Goal: Task Accomplishment & Management: Complete application form

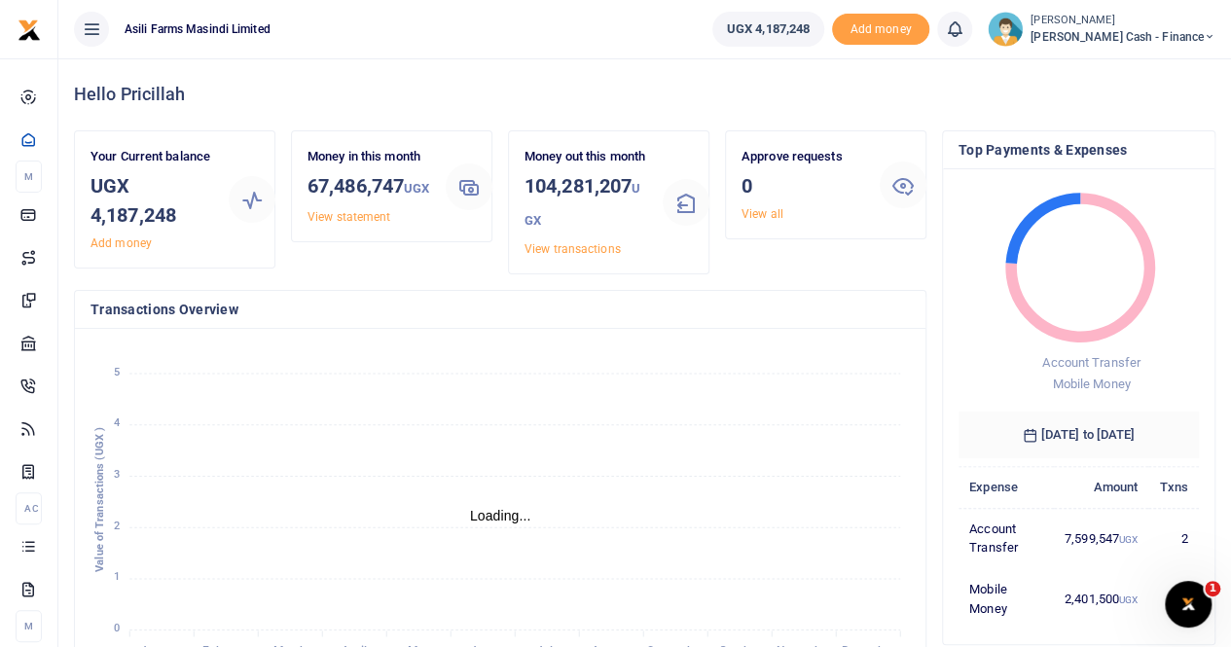
scroll to position [16, 16]
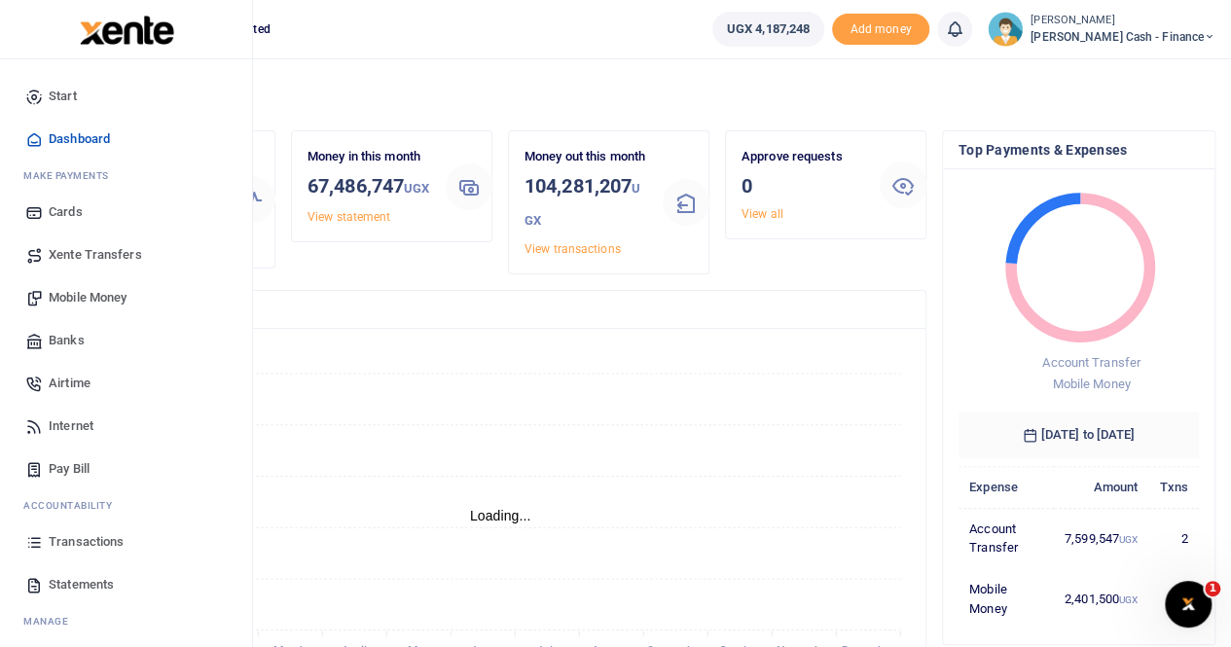
click at [104, 540] on span "Transactions" at bounding box center [86, 541] width 75 height 19
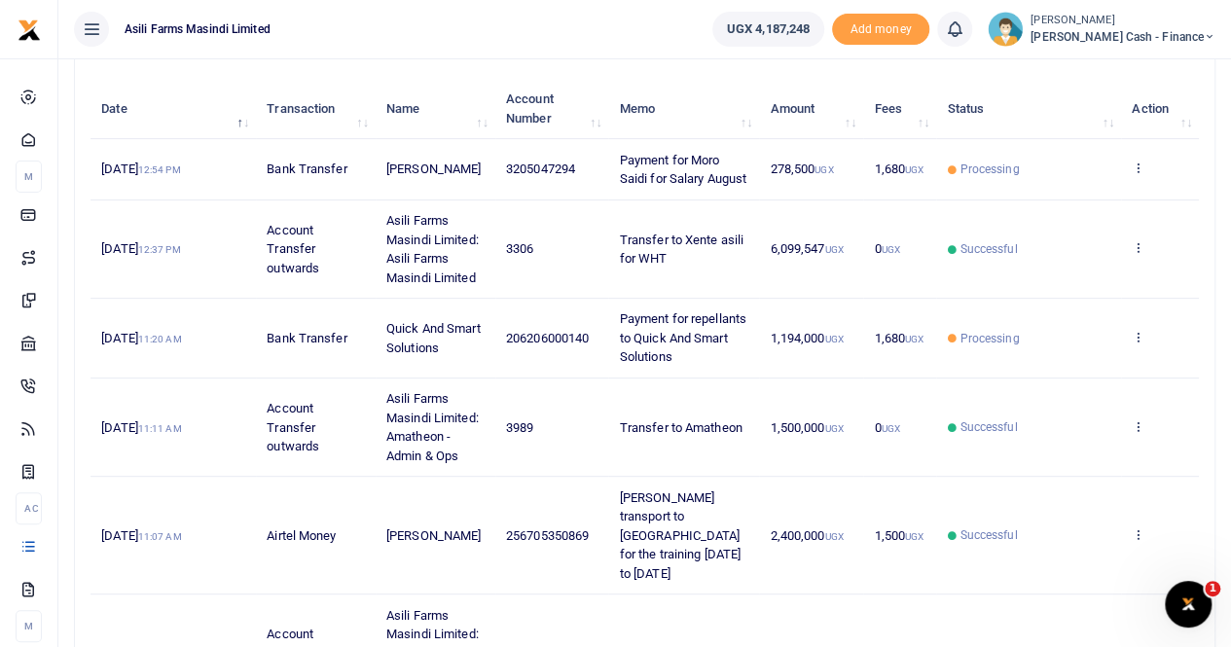
scroll to position [195, 0]
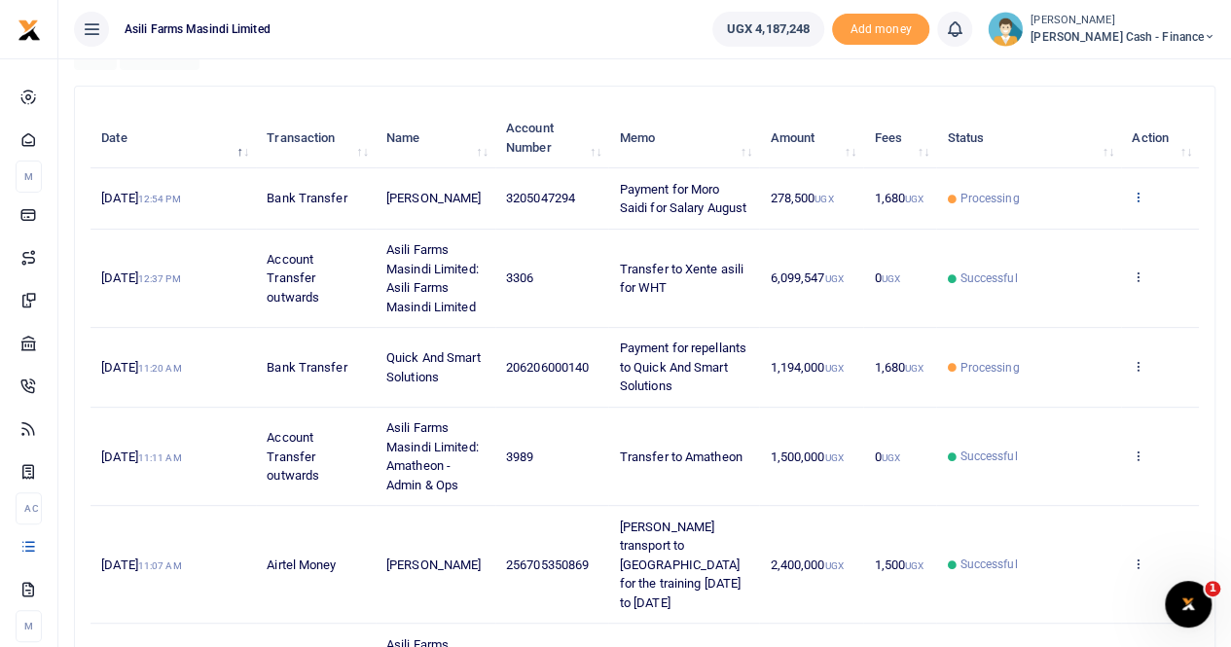
click at [1133, 203] on icon at bounding box center [1138, 197] width 13 height 14
click at [1070, 233] on link "View details" at bounding box center [1068, 239] width 154 height 27
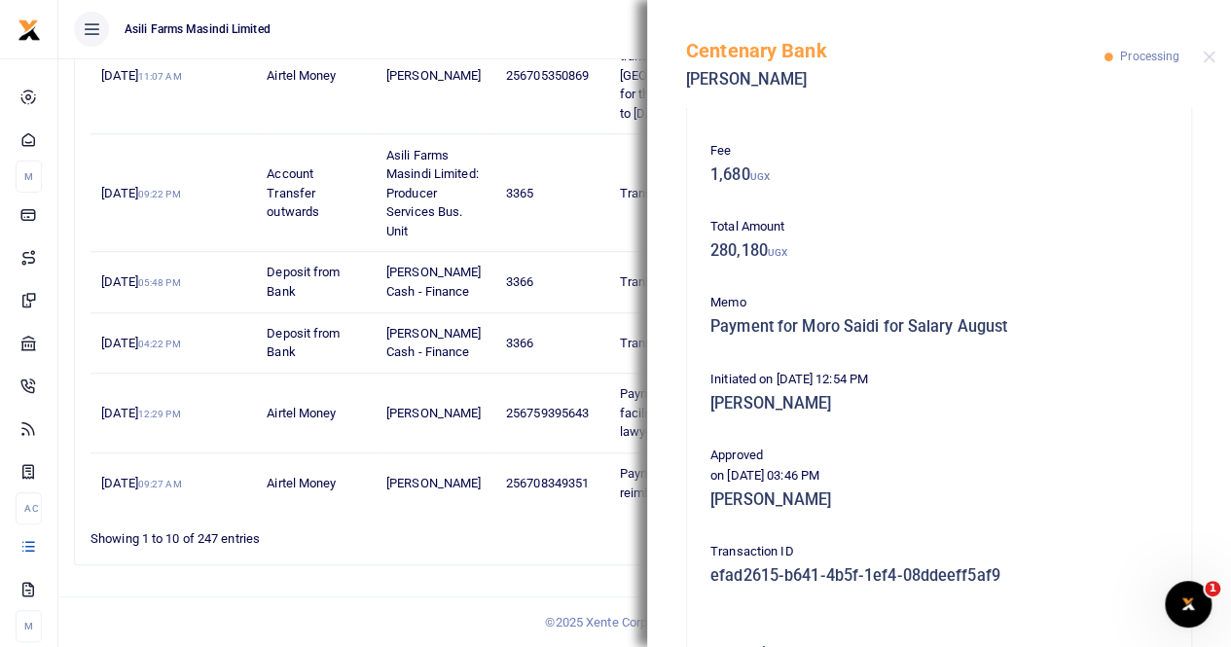
scroll to position [146, 0]
click at [1210, 60] on button "Close" at bounding box center [1209, 57] width 13 height 13
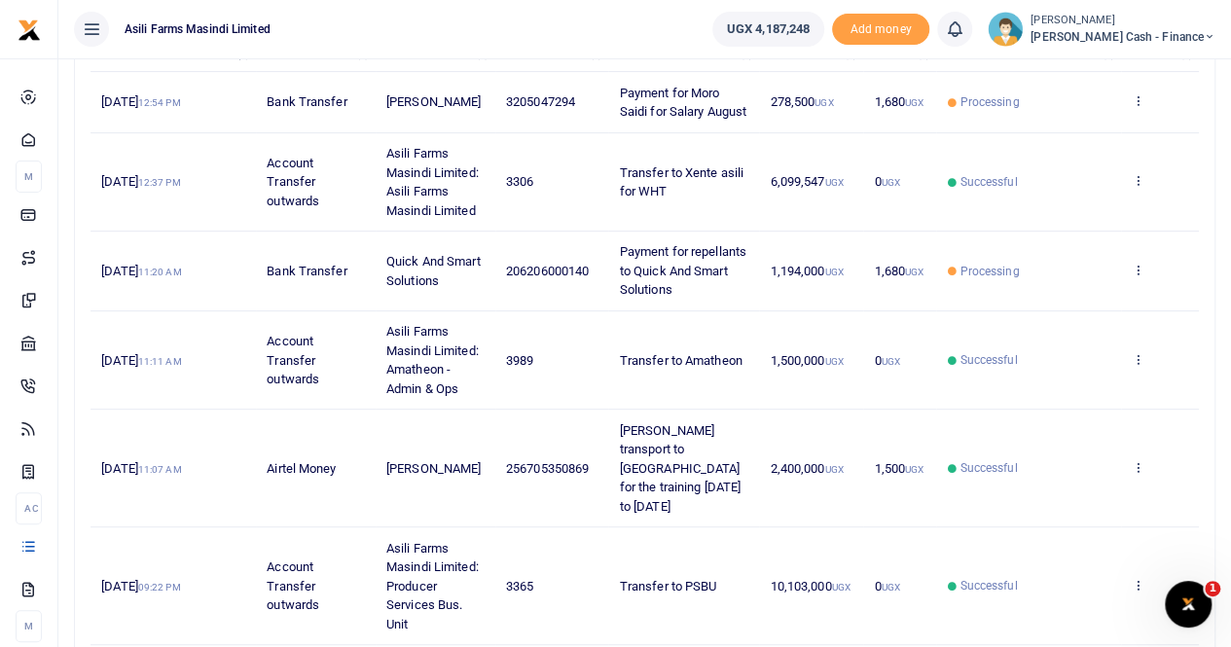
scroll to position [292, 0]
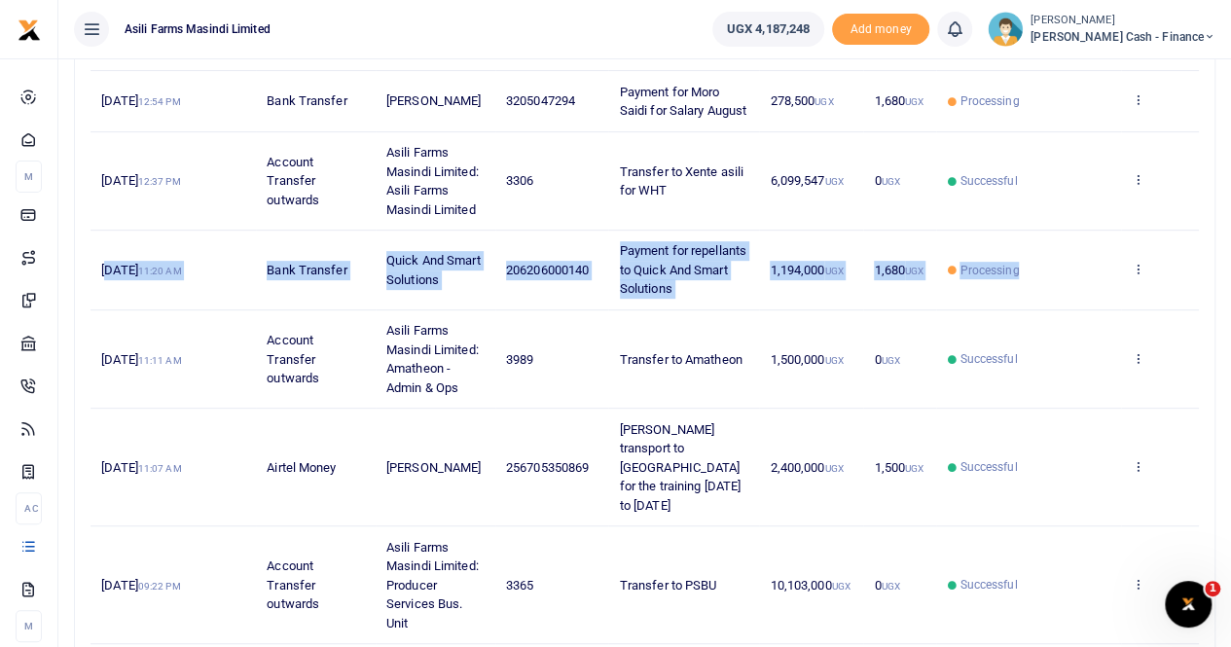
drag, startPoint x: 105, startPoint y: 282, endPoint x: 1068, endPoint y: 293, distance: 962.5
click at [1068, 293] on tr "11th Sep 2025 11:20 AM Bank Transfer Quick And Smart Solutions 206206000140 Pay…" at bounding box center [645, 271] width 1108 height 80
copy tr "1th Sep 2025 11:20 AM Bank Transfer Quick And Smart Solutions 206206000140 Paym…"
click at [1069, 272] on td "Processing" at bounding box center [1028, 271] width 185 height 80
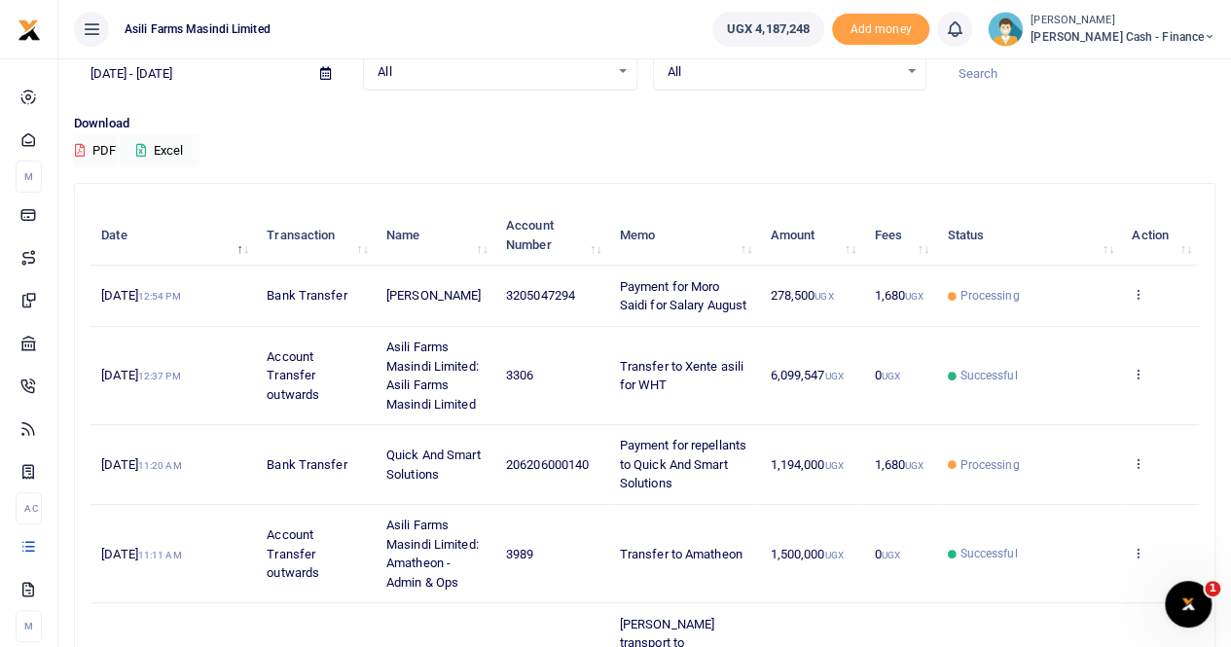
scroll to position [0, 0]
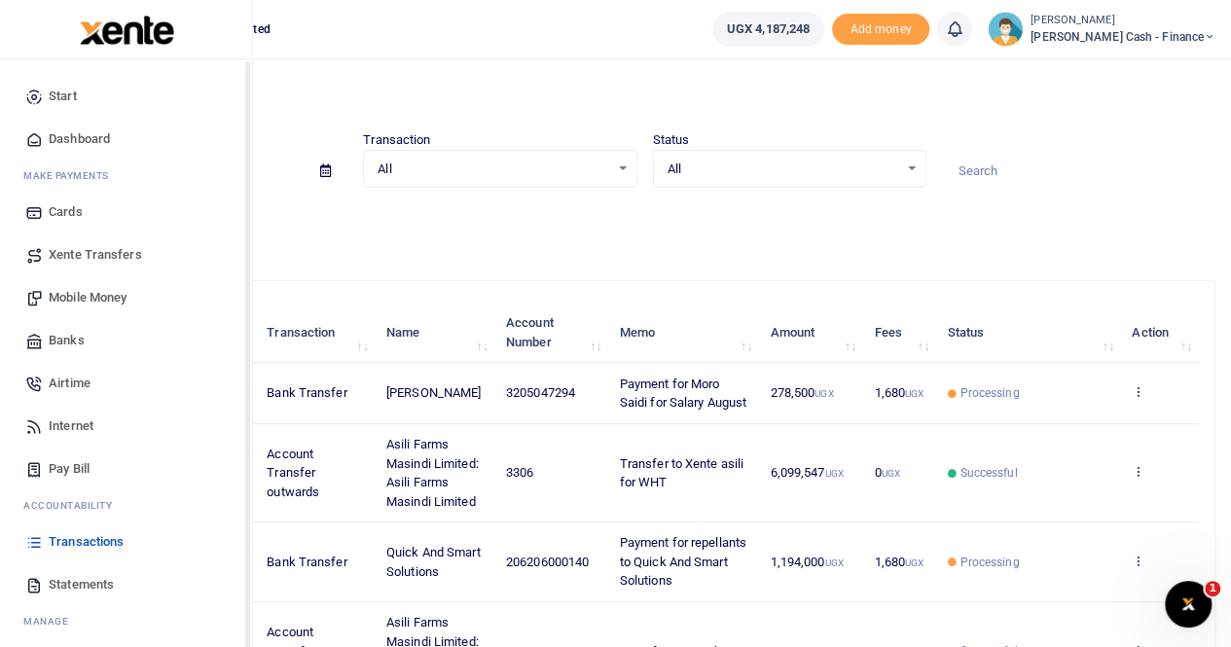
click at [75, 293] on span "Mobile Money" at bounding box center [88, 297] width 78 height 19
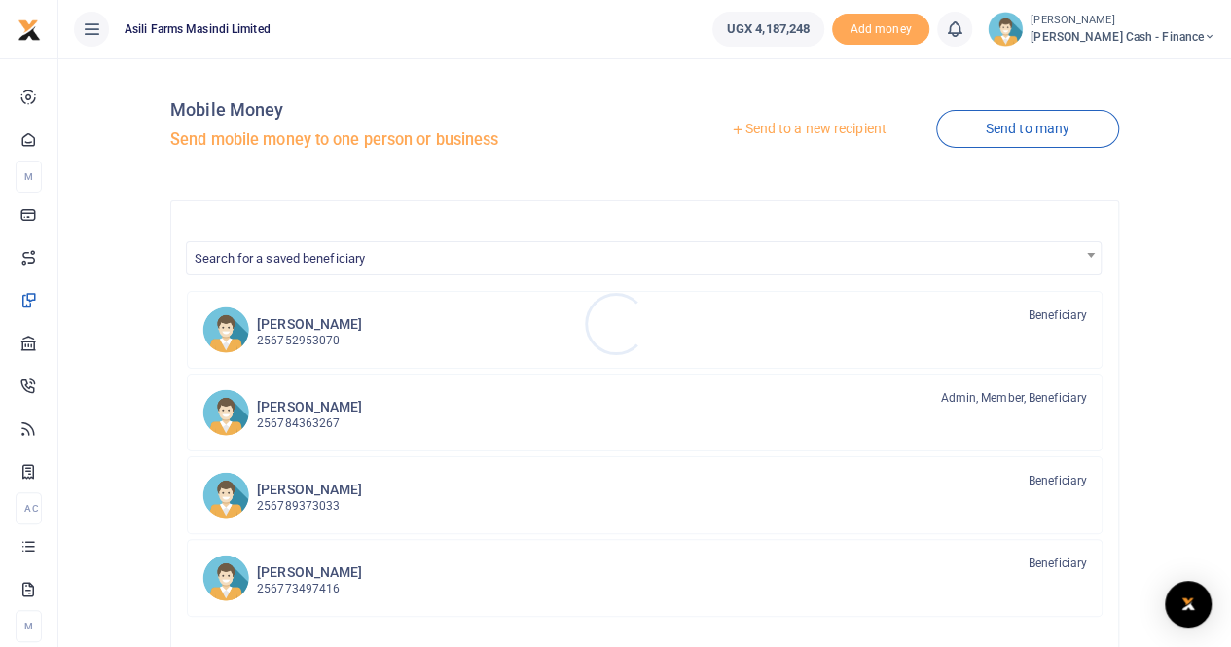
click at [786, 124] on div at bounding box center [615, 323] width 1231 height 647
click at [788, 123] on link "Send to a new recipient" at bounding box center [808, 129] width 254 height 35
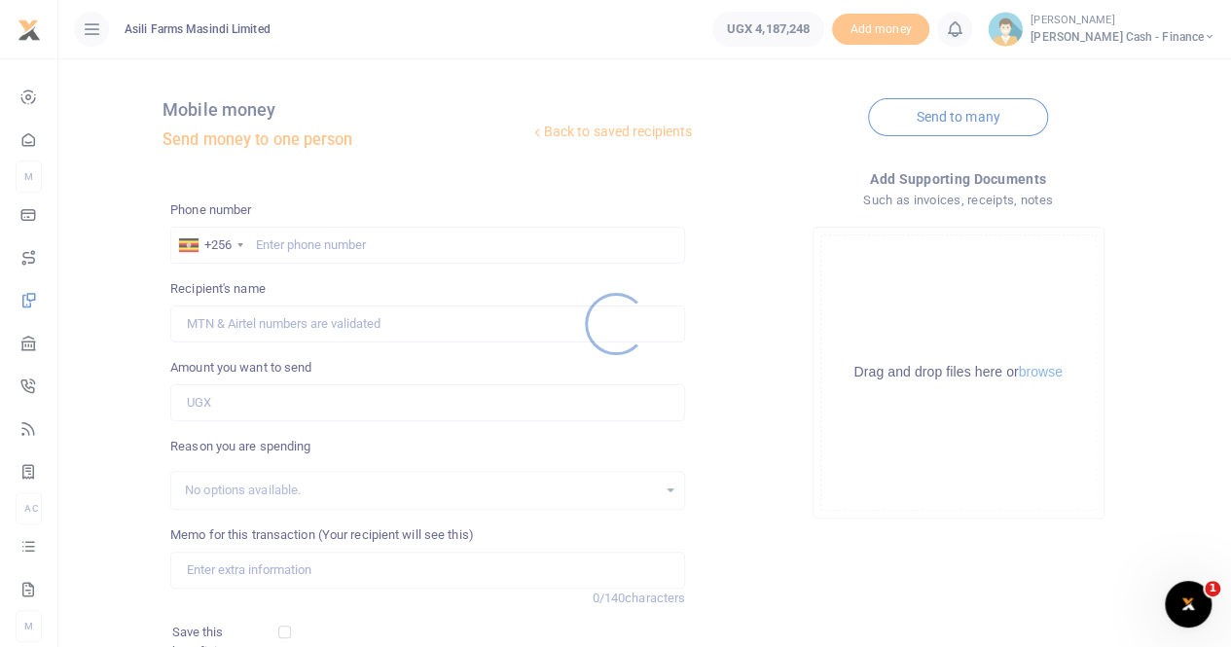
click at [274, 241] on div at bounding box center [615, 323] width 1231 height 647
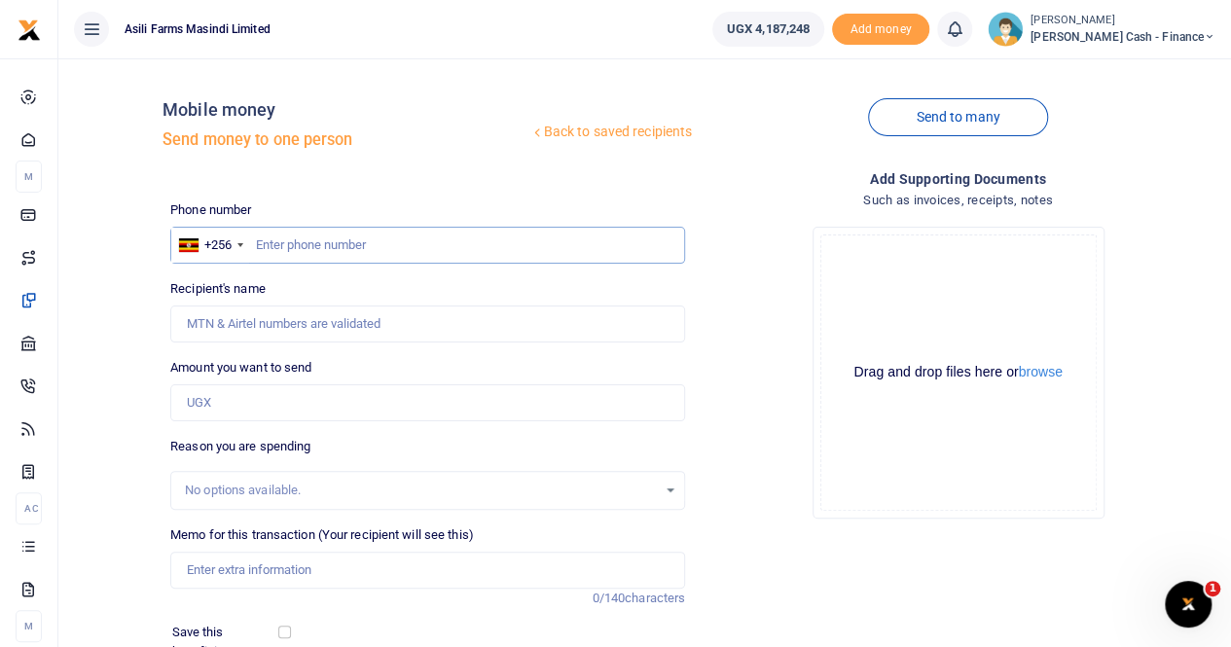
paste input "256 779 402729"
click at [304, 241] on input "256 779 402729" at bounding box center [427, 245] width 515 height 37
click at [280, 244] on input "256 779402729" at bounding box center [427, 245] width 515 height 37
type input "256779402729"
type input "Juliet Auma"
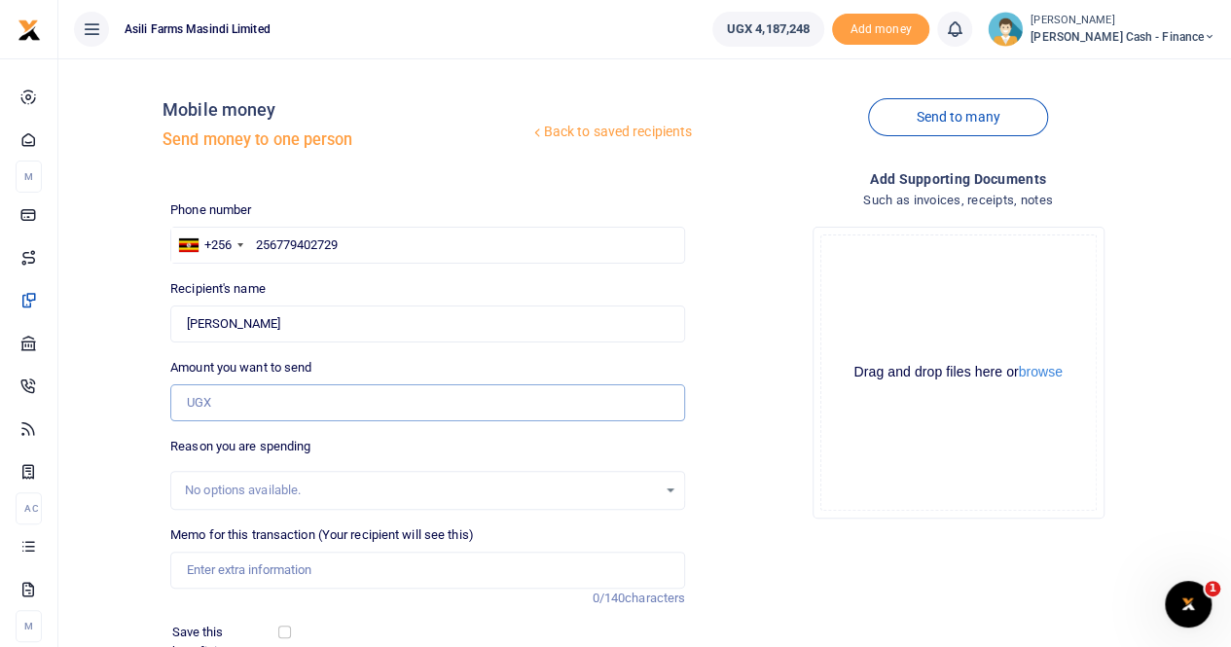
click at [245, 396] on input "Amount you want to send" at bounding box center [427, 402] width 515 height 37
type input "563,000"
click at [236, 574] on input "Memo for this transaction (Your recipient will see this)" at bounding box center [427, 570] width 515 height 37
type input "Payment for transport fees for Aughust to Edau"
click at [1051, 376] on button "browse" at bounding box center [1041, 372] width 44 height 15
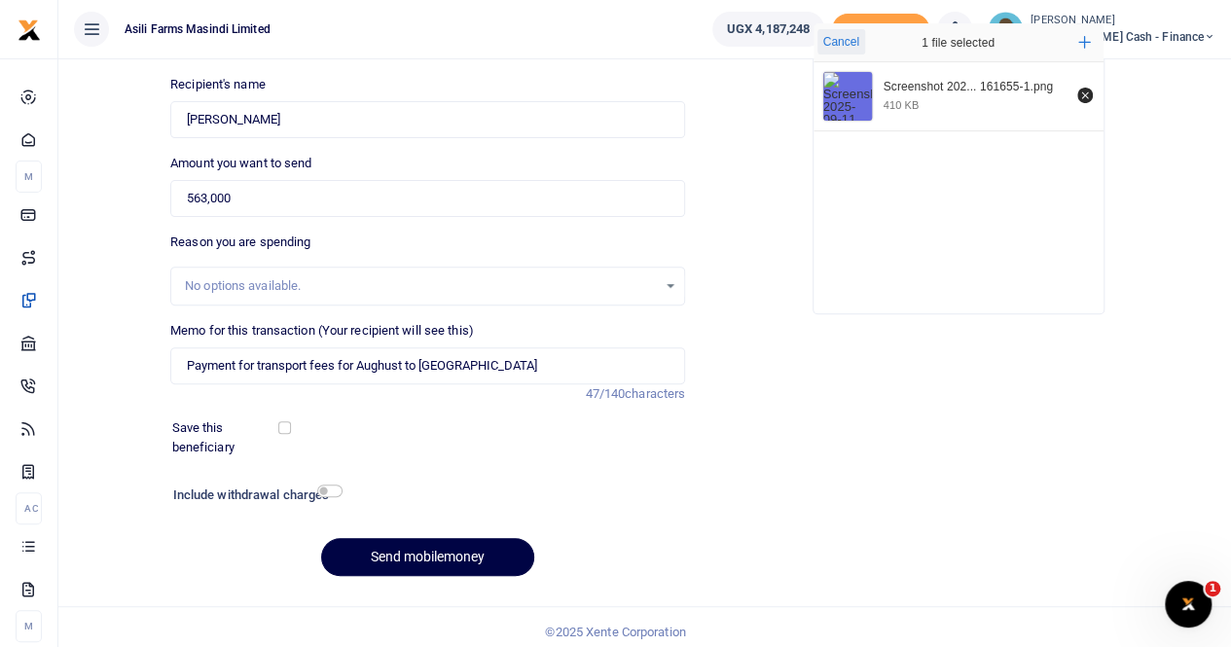
scroll to position [212, 0]
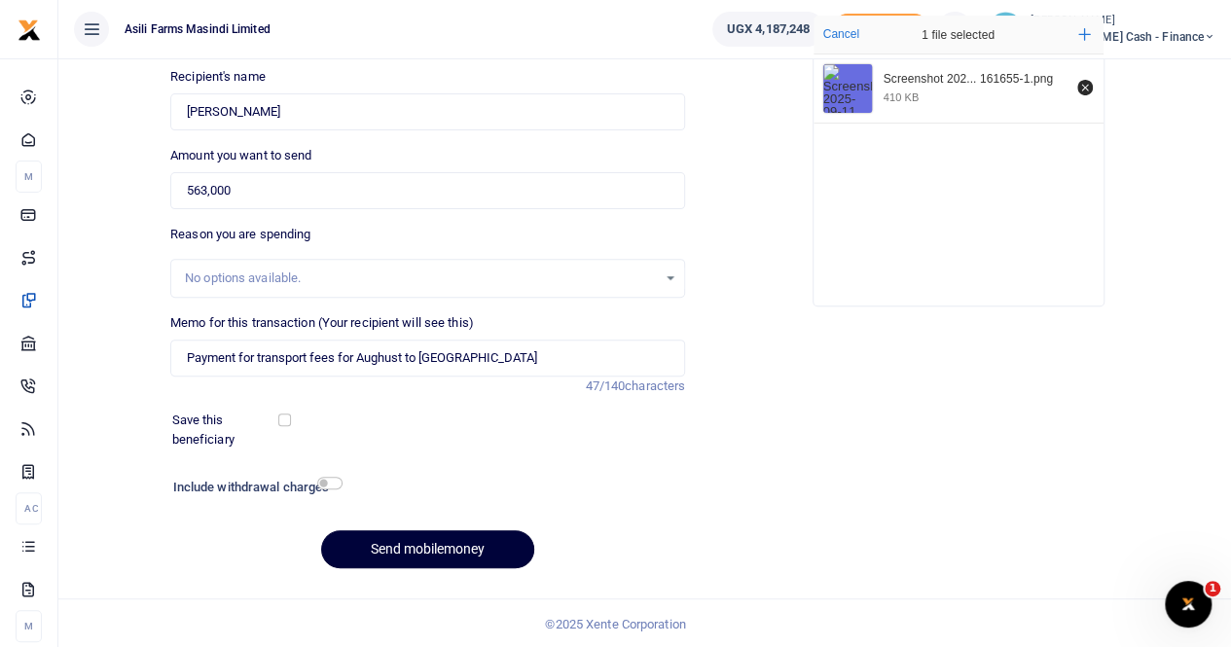
click at [401, 535] on button "Send mobilemoney" at bounding box center [427, 549] width 213 height 38
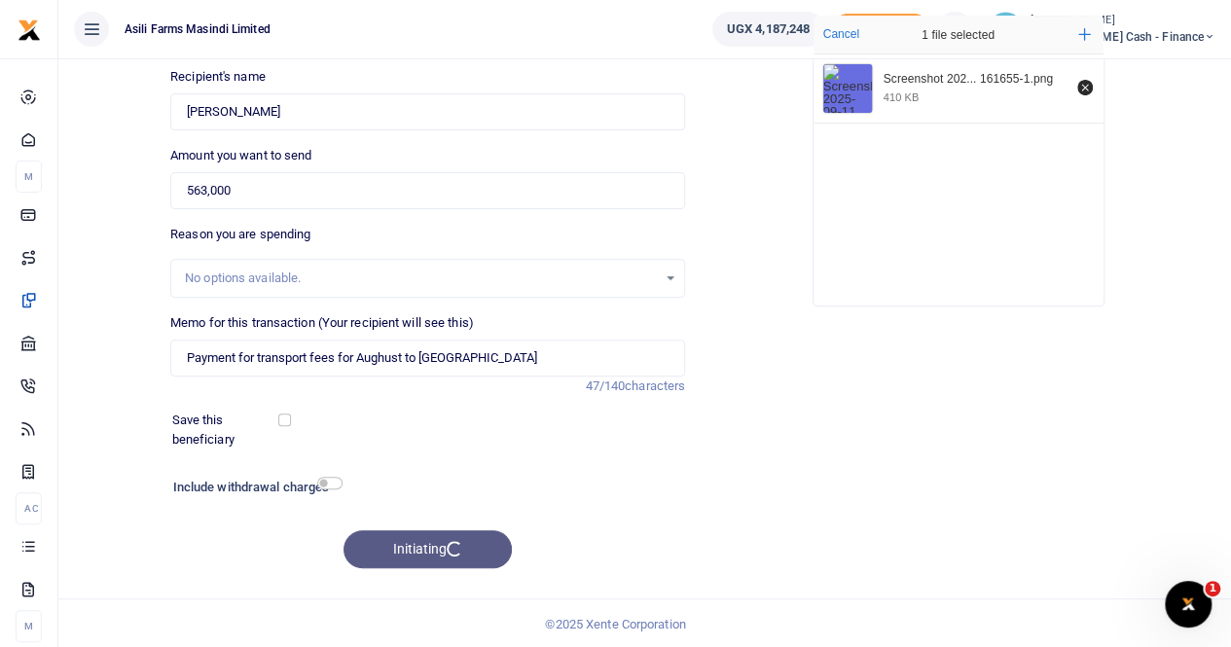
scroll to position [115, 0]
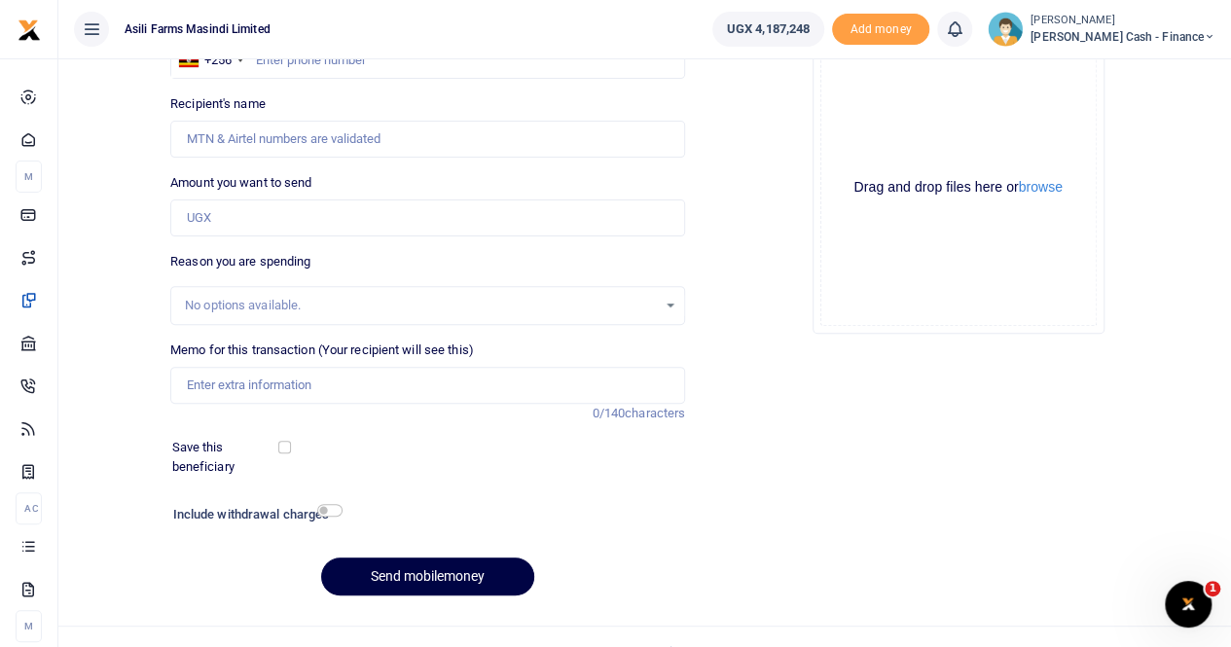
scroll to position [212, 0]
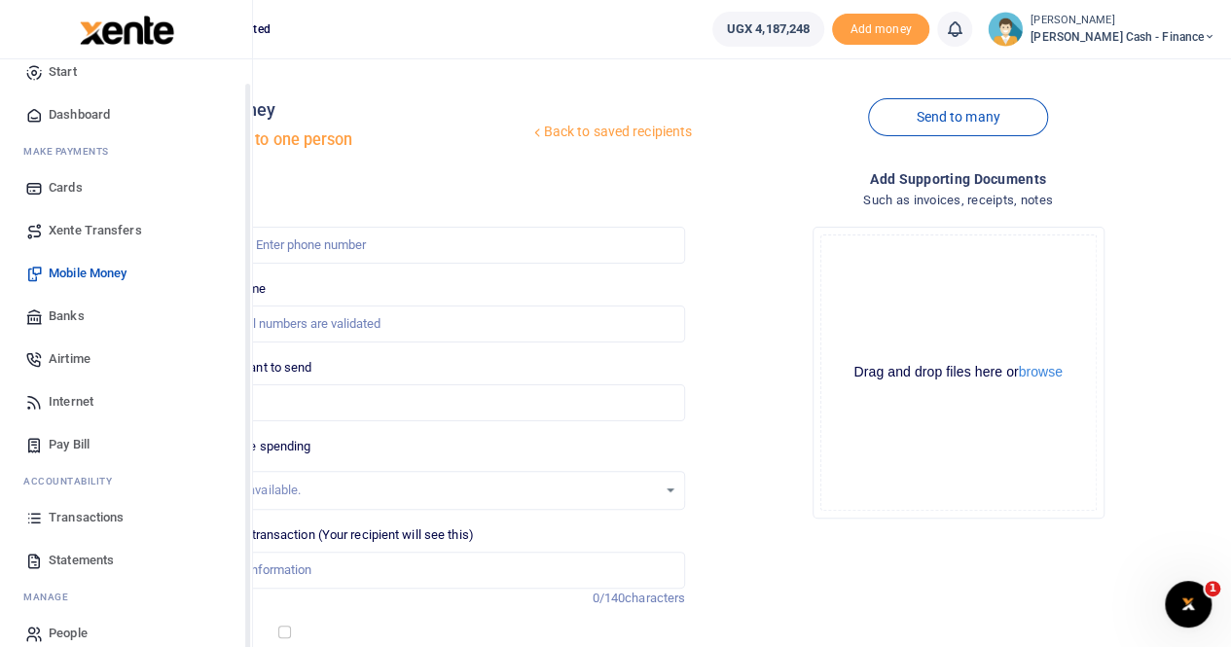
scroll to position [47, 0]
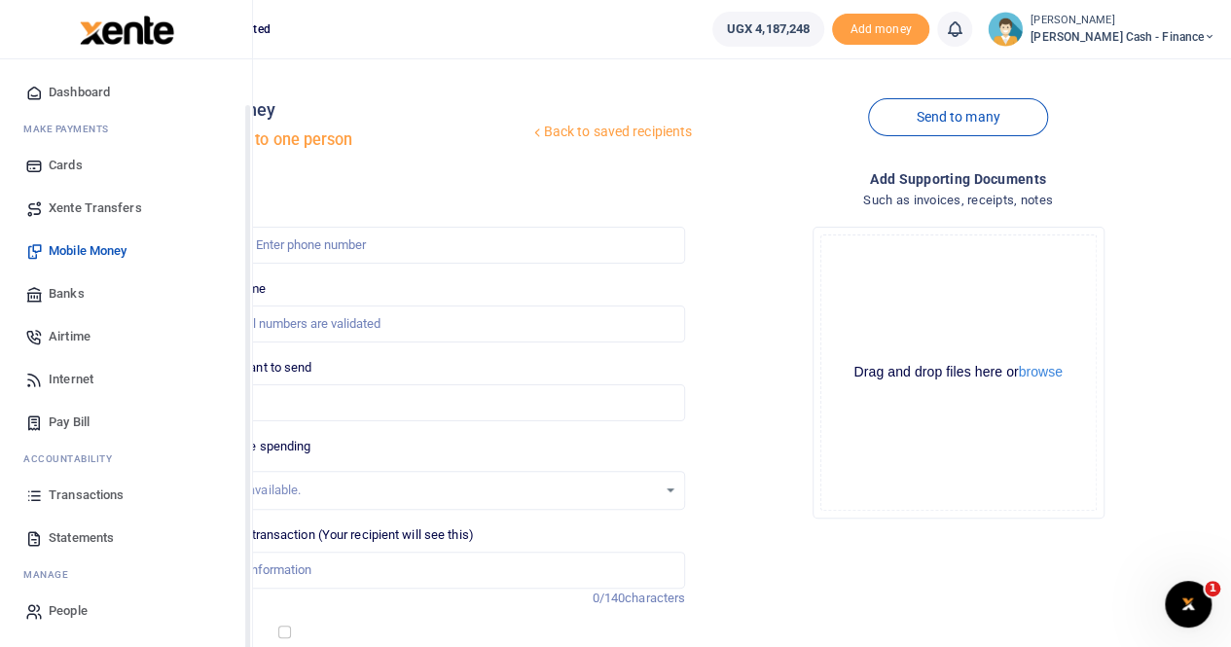
click at [81, 488] on span "Transactions" at bounding box center [86, 495] width 75 height 19
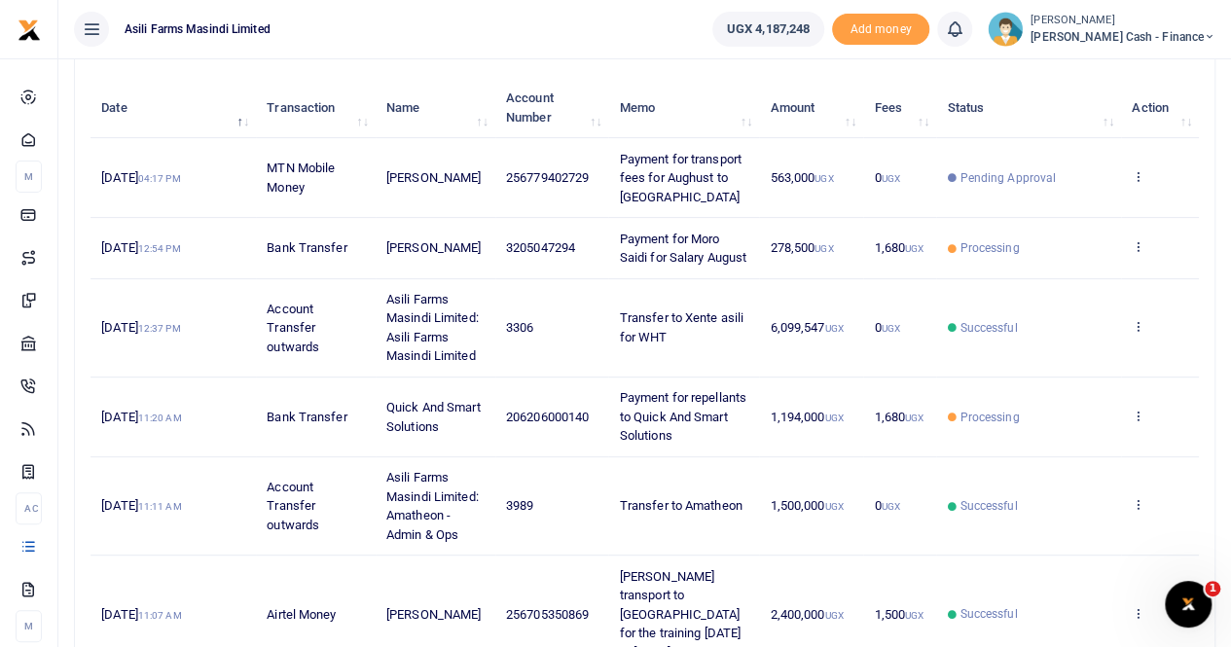
scroll to position [132, 0]
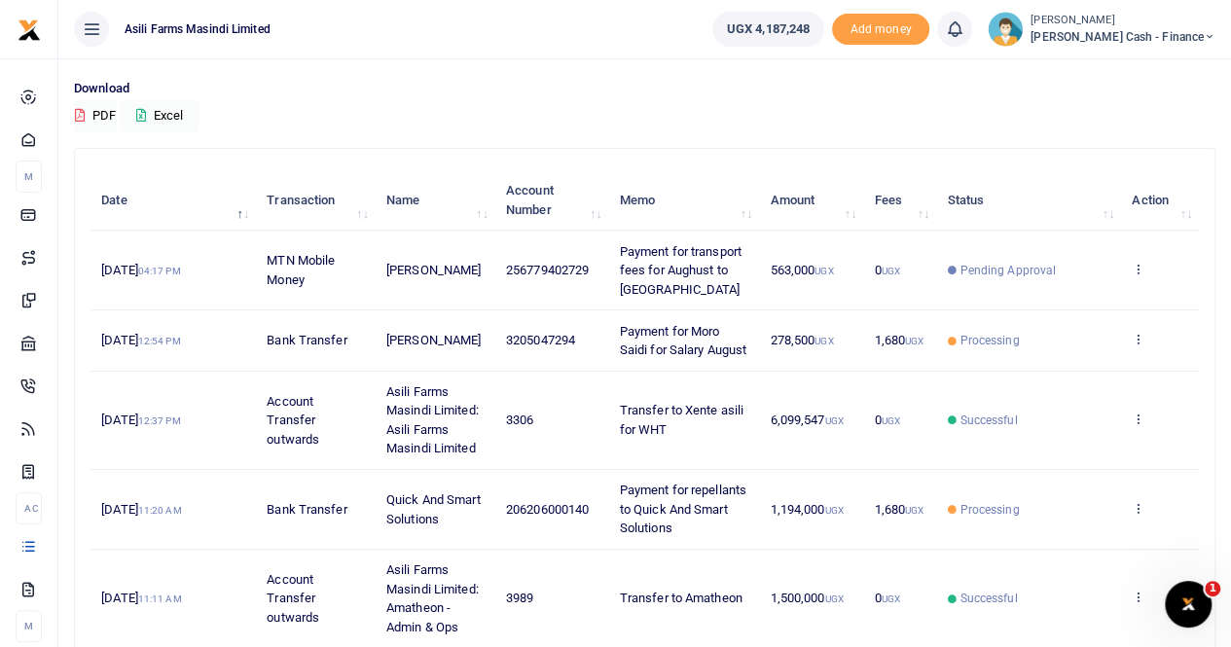
click at [795, 264] on span "563,000 UGX" at bounding box center [801, 270] width 63 height 15
click at [718, 258] on td "Payment for transport fees for Aughust to [GEOGRAPHIC_DATA]" at bounding box center [683, 271] width 151 height 80
click at [634, 250] on span "Payment for transport fees for Aughust to Edau" at bounding box center [681, 270] width 122 height 53
click at [1134, 264] on icon at bounding box center [1138, 269] width 13 height 14
click at [1053, 301] on link "View details" at bounding box center [1068, 301] width 154 height 27
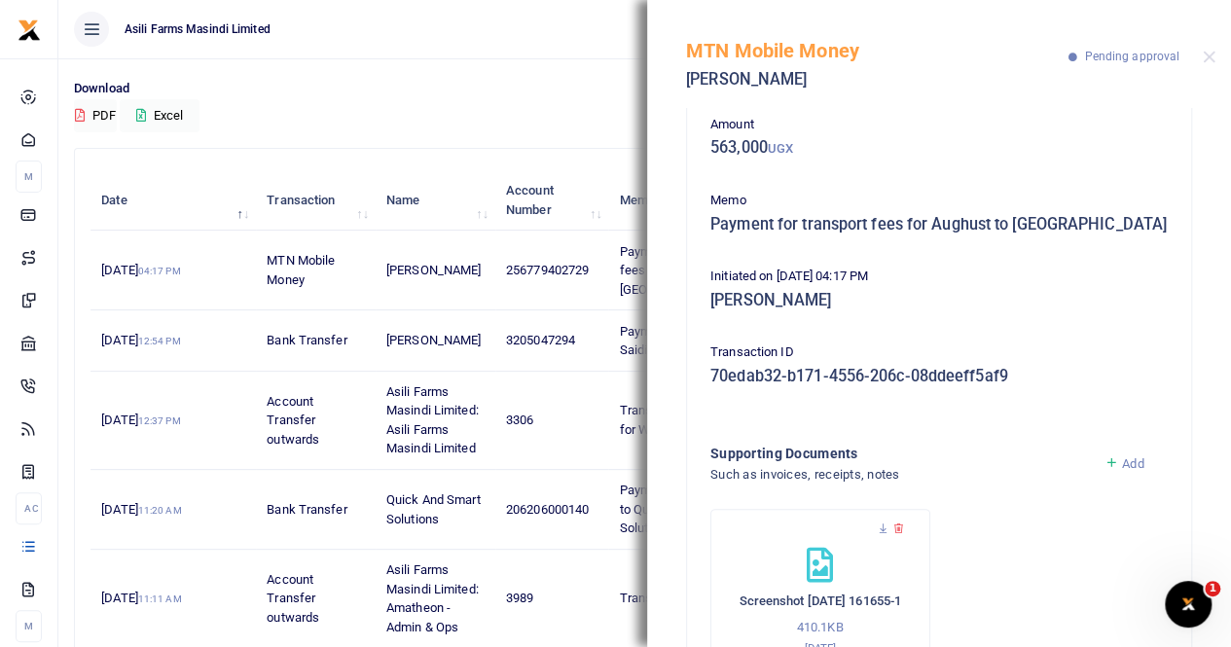
scroll to position [0, 0]
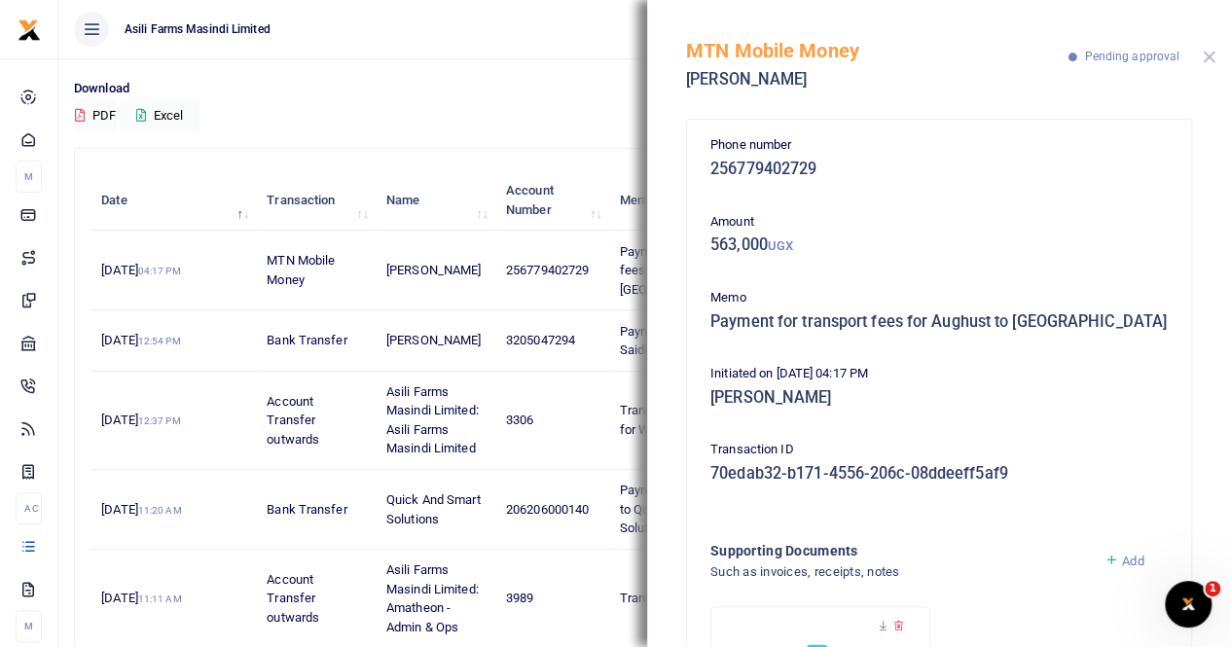
click at [1209, 59] on button "Close" at bounding box center [1209, 57] width 13 height 13
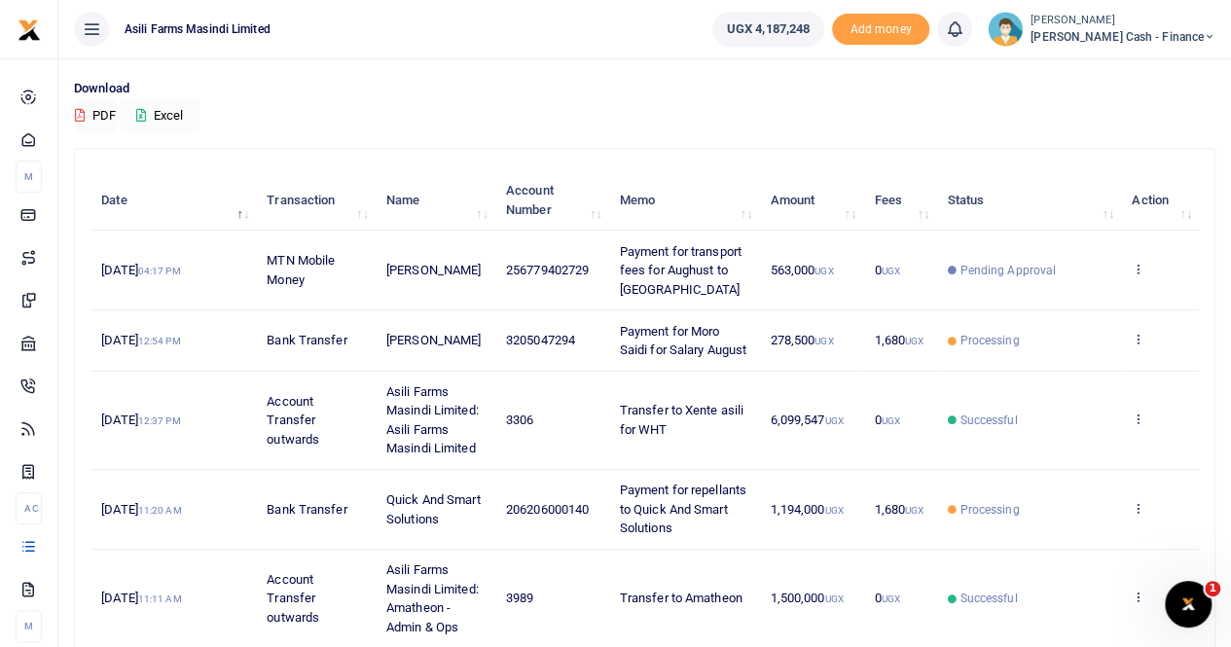
click at [649, 86] on p "Download" at bounding box center [645, 89] width 1142 height 20
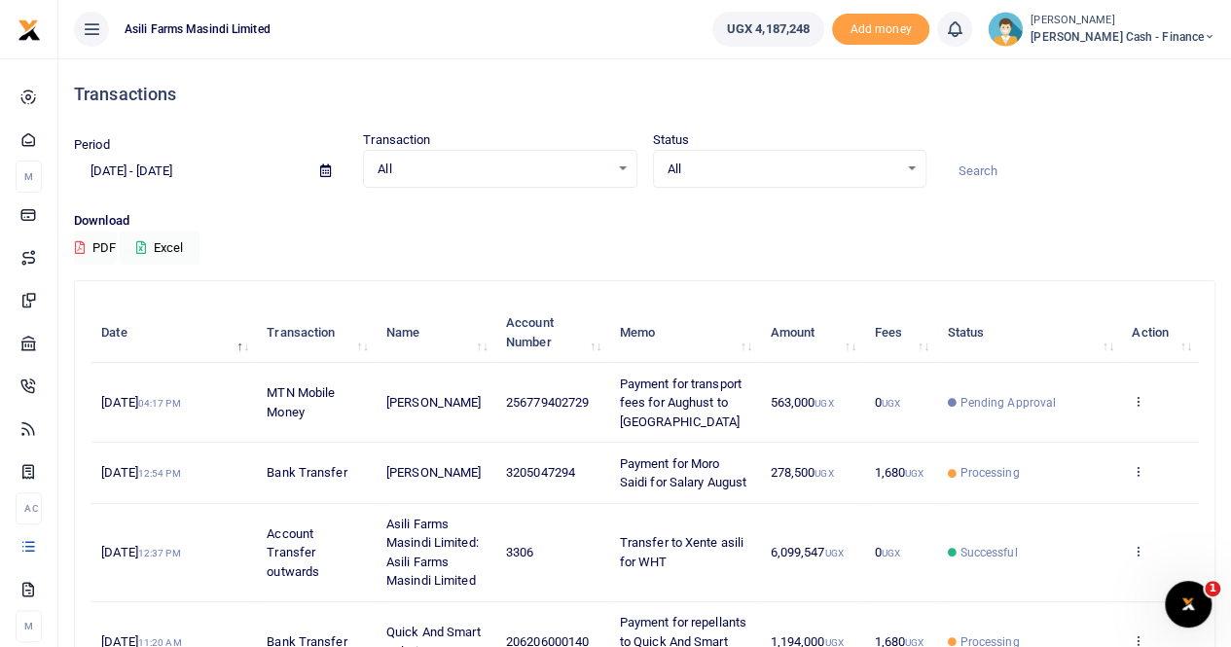
click at [1144, 25] on small "[PERSON_NAME]" at bounding box center [1123, 21] width 185 height 17
click at [1125, 69] on link "Switch accounts" at bounding box center [1076, 70] width 154 height 27
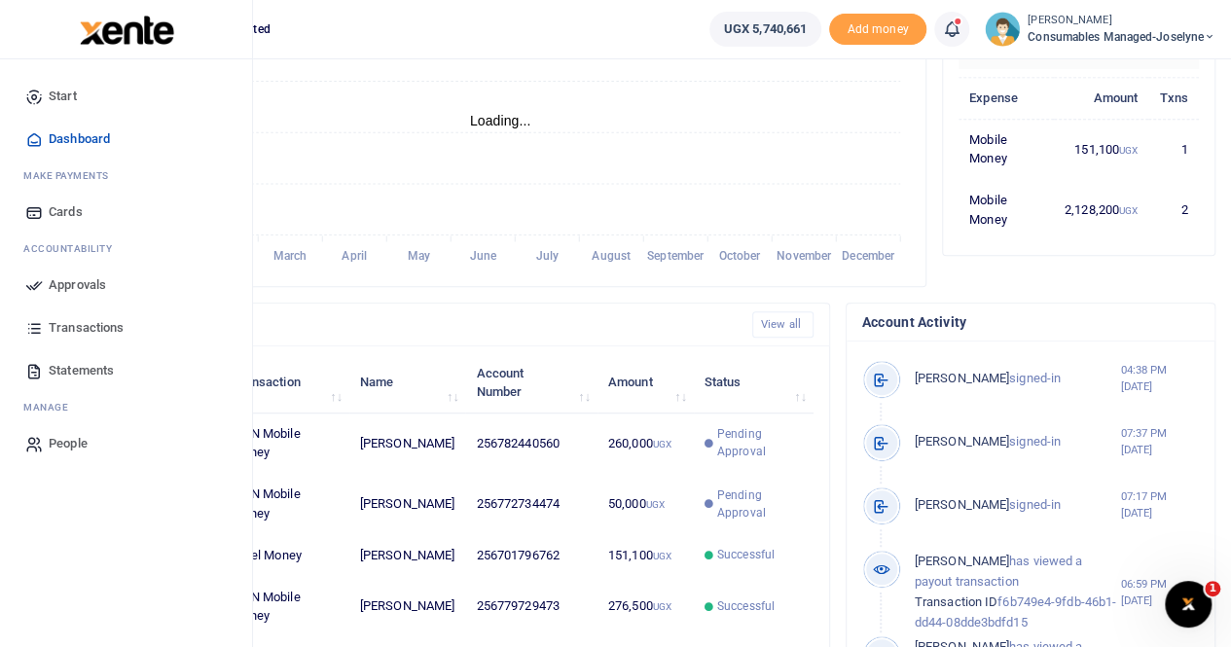
scroll to position [16, 16]
click at [71, 279] on span "Approvals" at bounding box center [77, 284] width 57 height 19
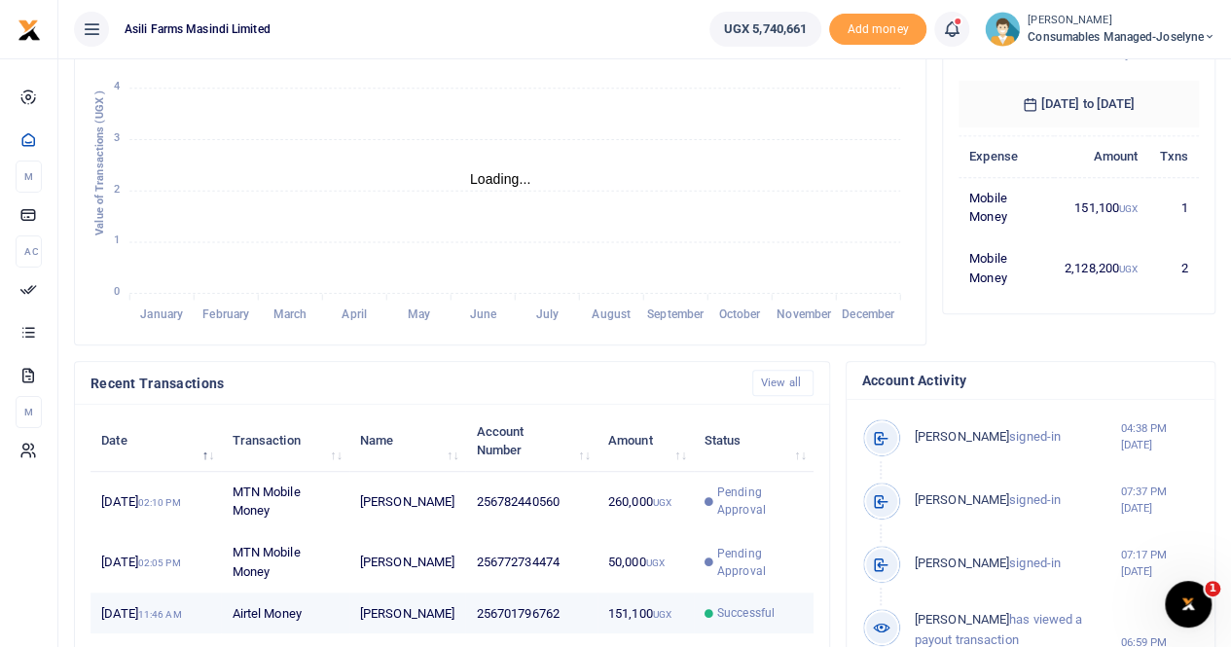
scroll to position [634, 0]
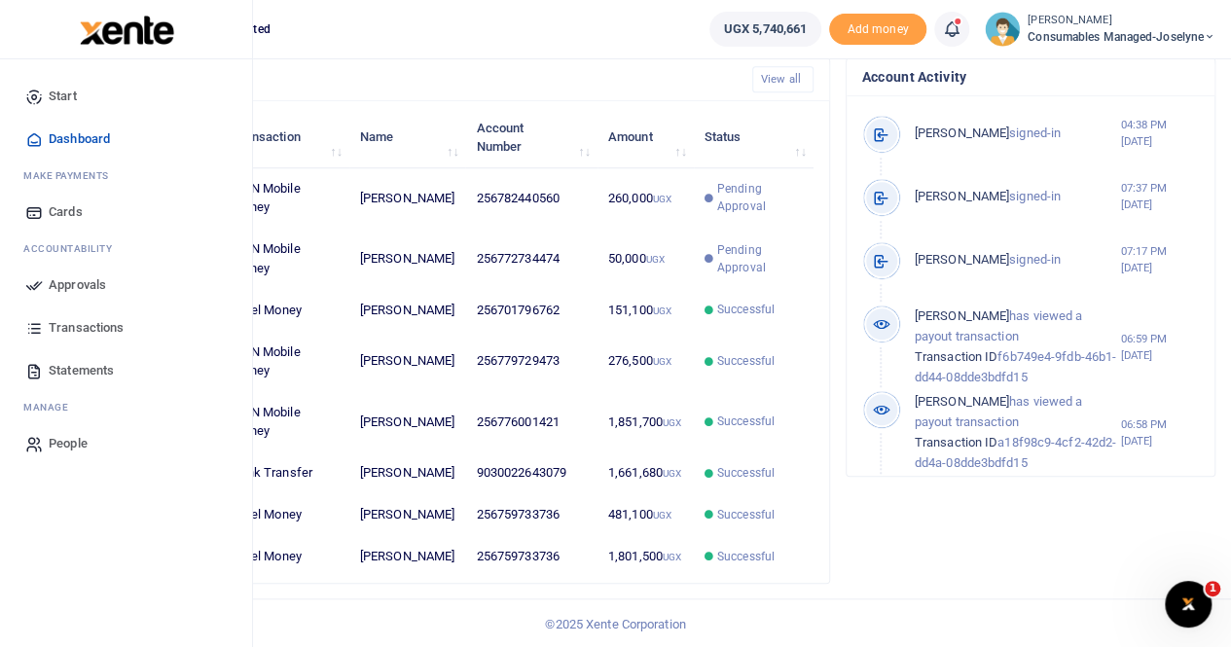
click at [75, 282] on span "Approvals" at bounding box center [77, 284] width 57 height 19
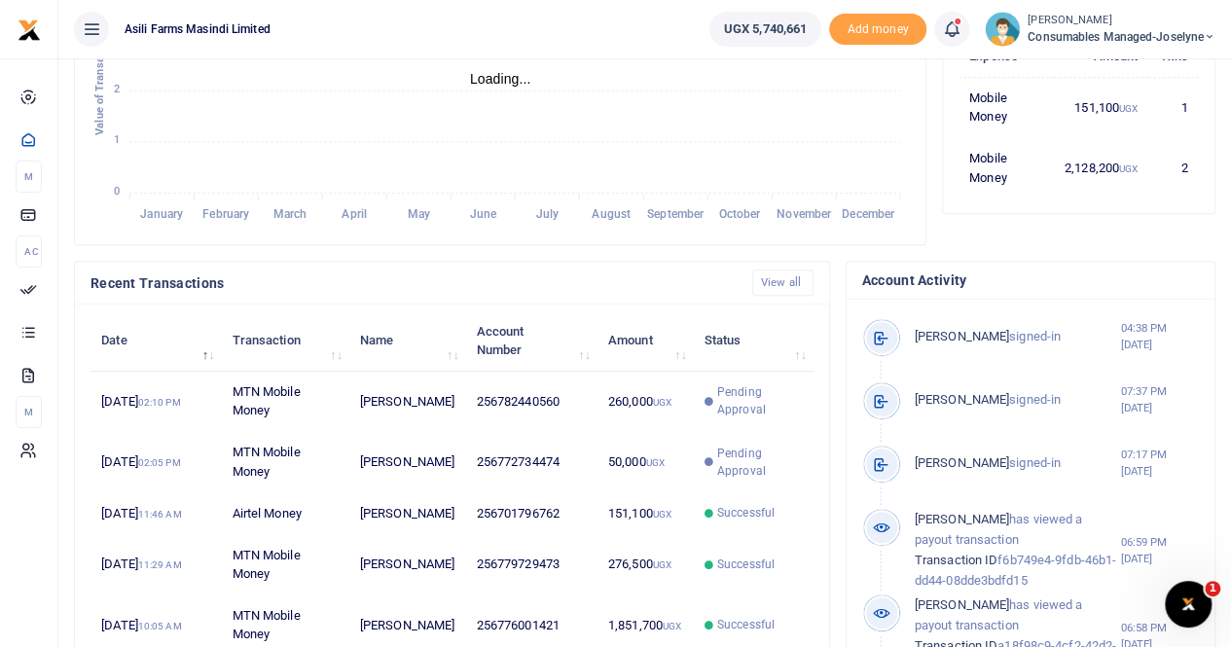
scroll to position [537, 0]
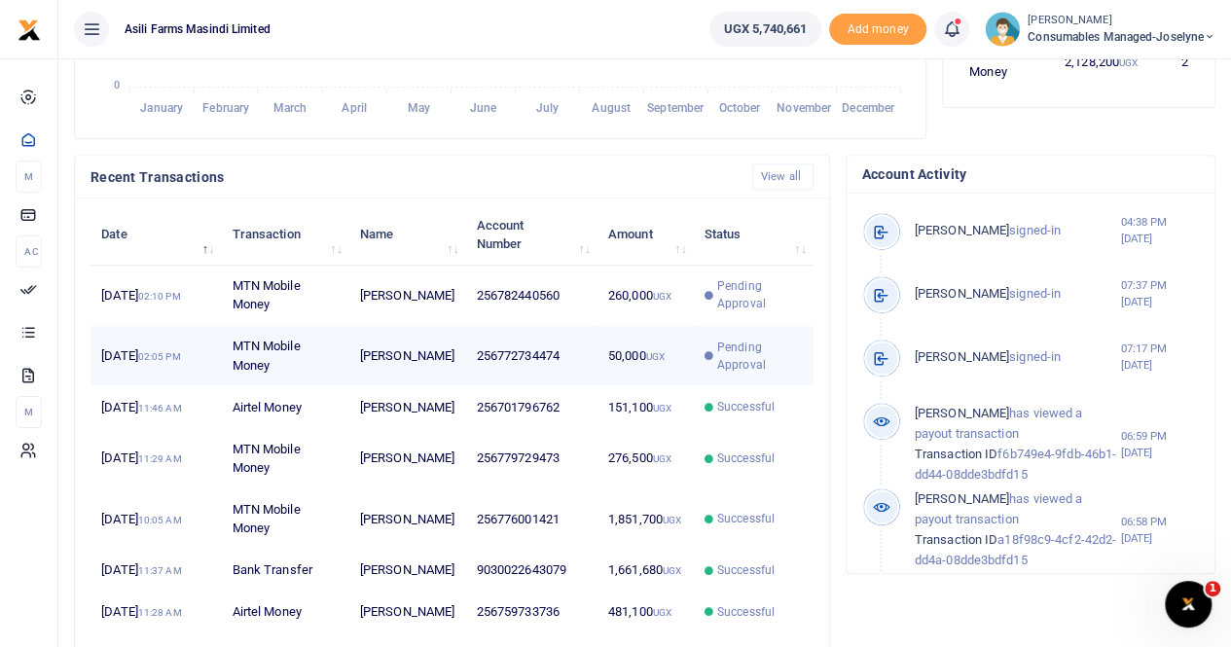
click at [739, 374] on span "Pending Approval" at bounding box center [760, 356] width 86 height 35
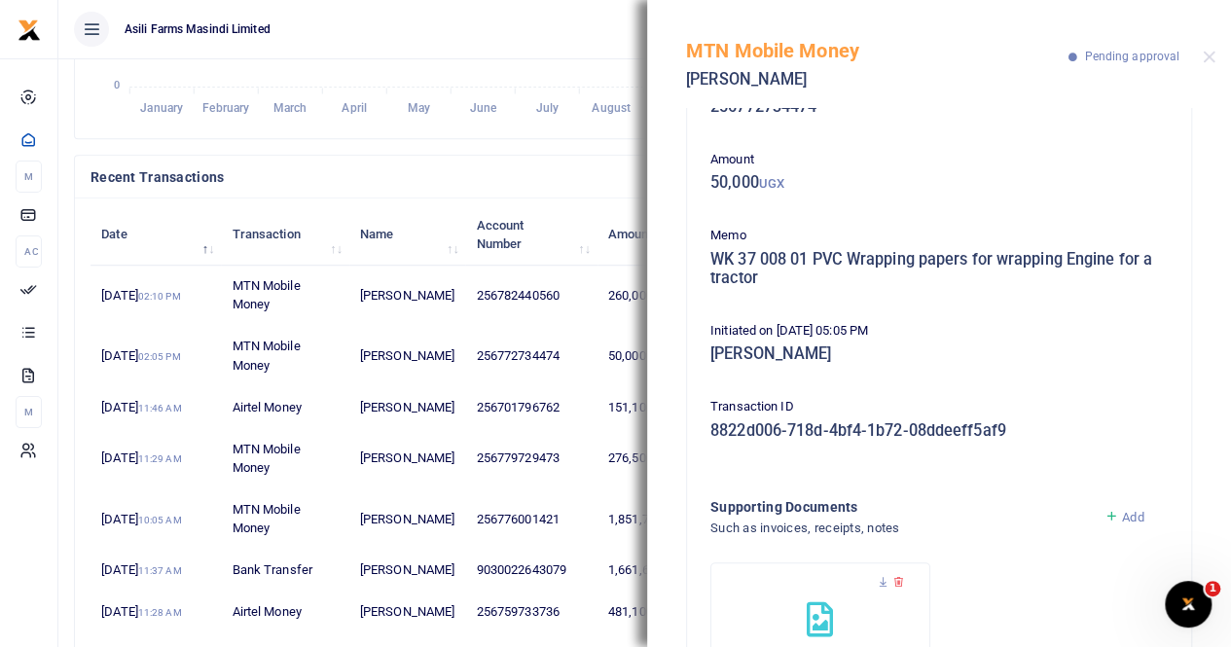
scroll to position [0, 0]
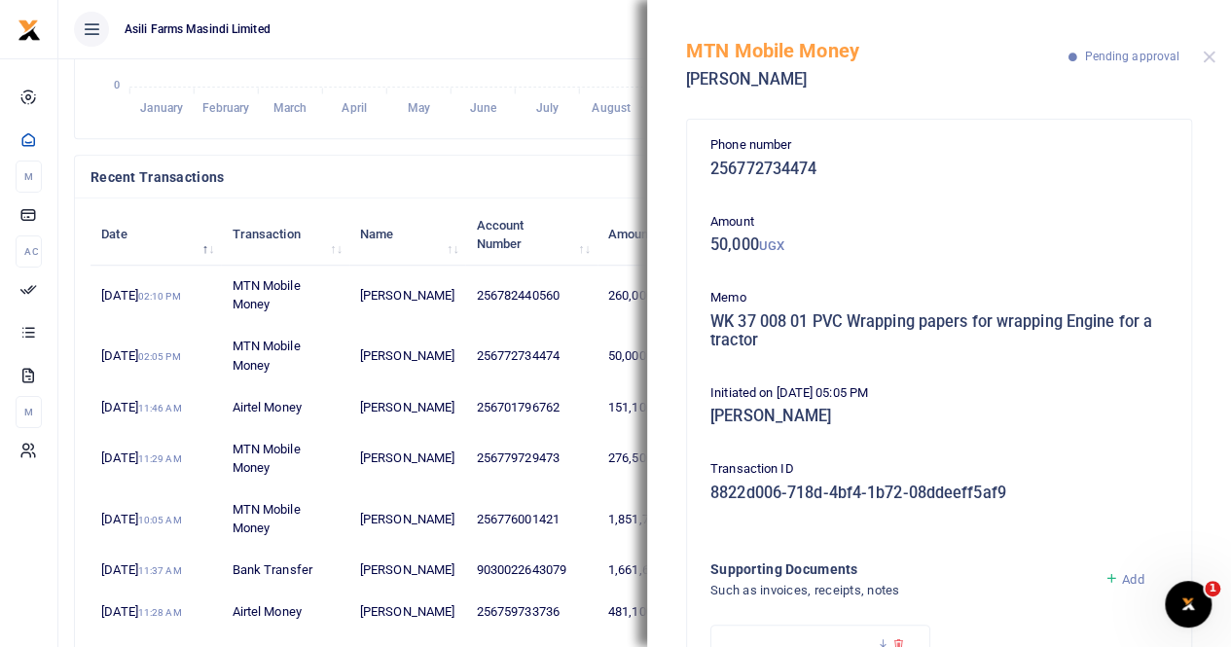
click at [1207, 50] on div "MTN Mobile Money [PERSON_NAME] Pending approval" at bounding box center [939, 54] width 584 height 108
click at [1206, 56] on button "Close" at bounding box center [1209, 57] width 13 height 13
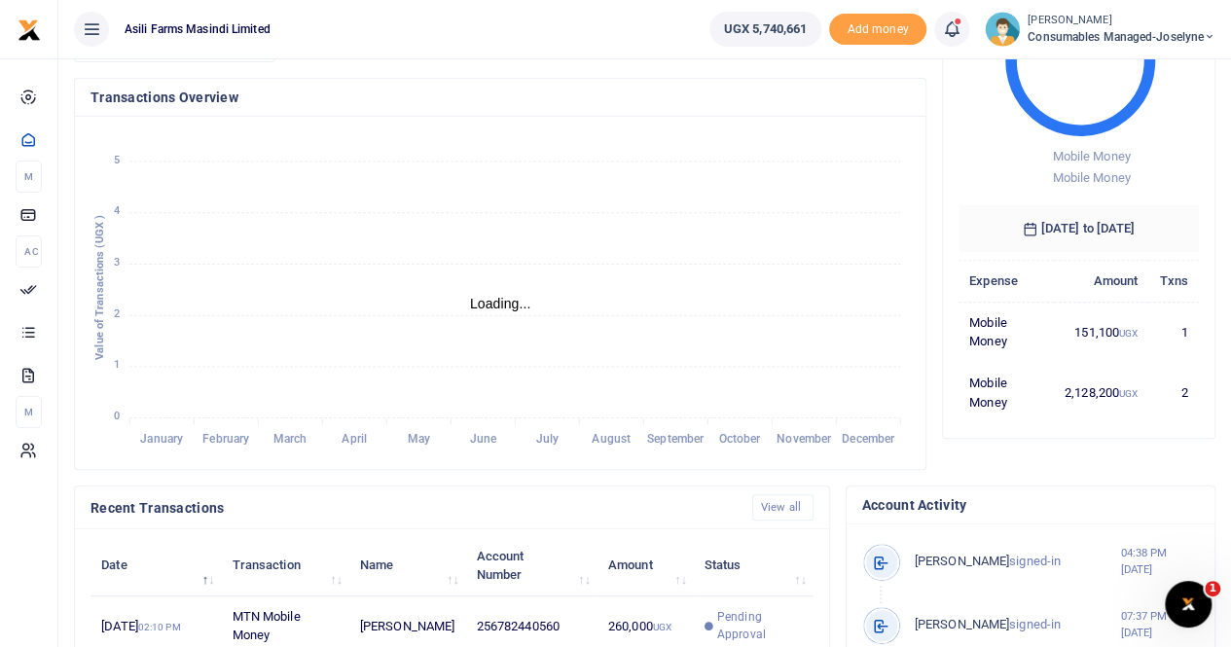
scroll to position [51, 0]
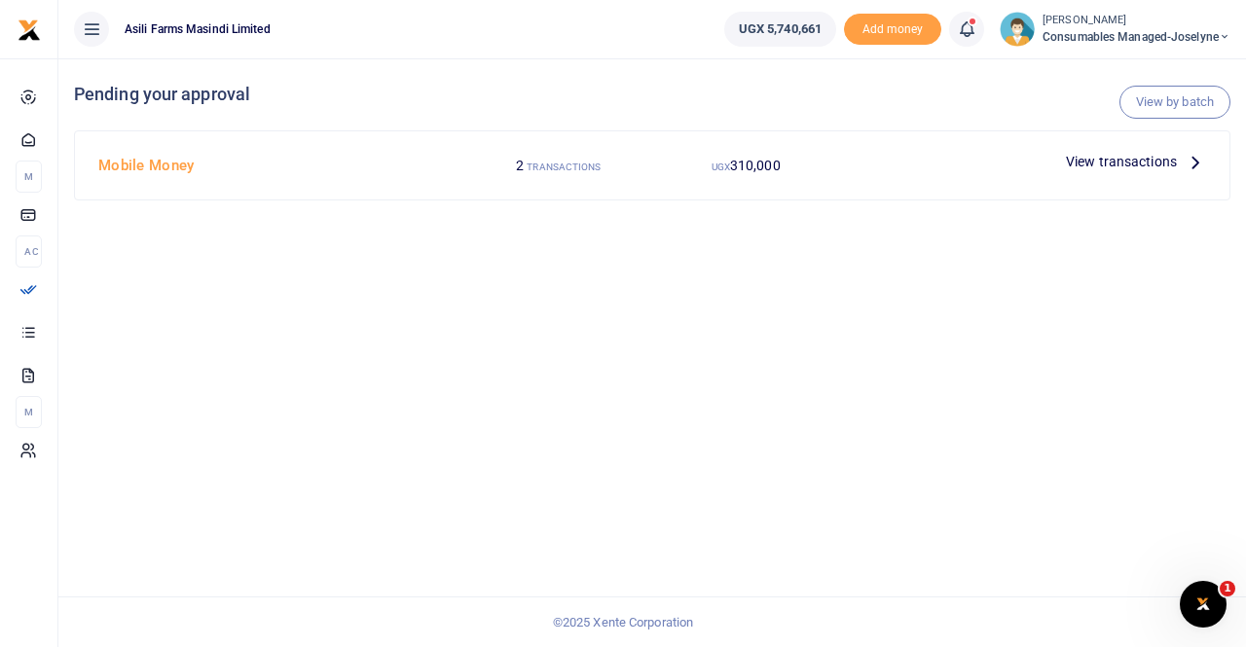
click at [1157, 159] on span "View transactions" at bounding box center [1121, 161] width 111 height 21
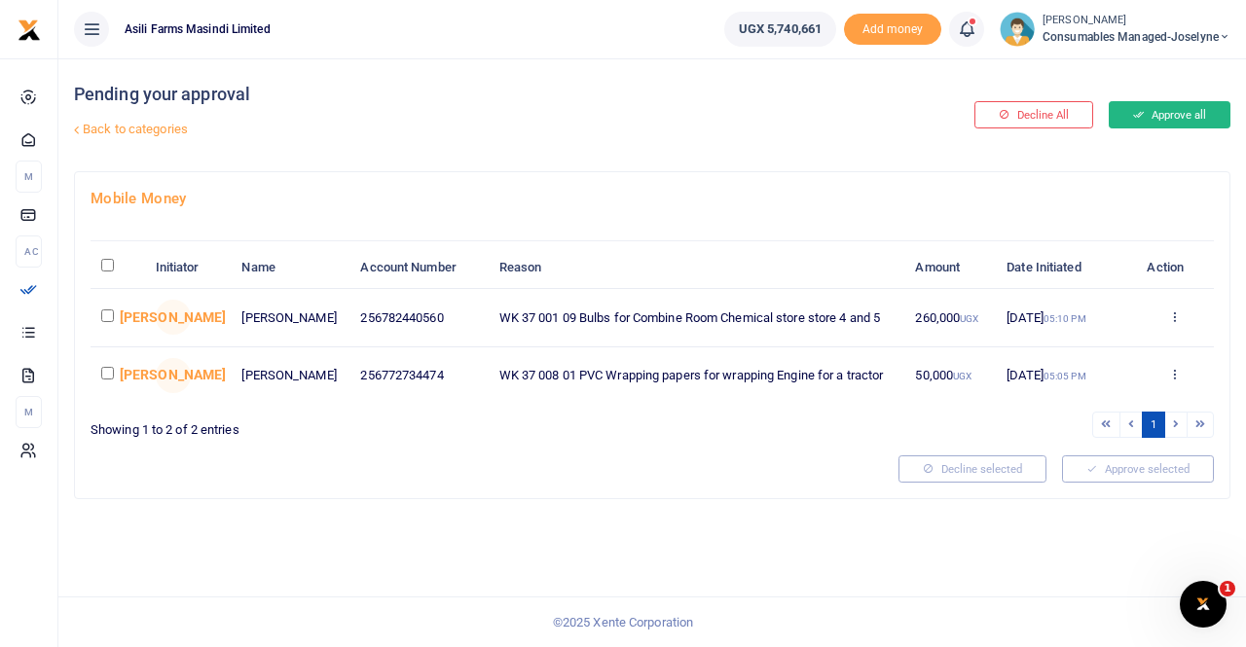
click at [1164, 116] on button "Approve all" at bounding box center [1169, 114] width 122 height 27
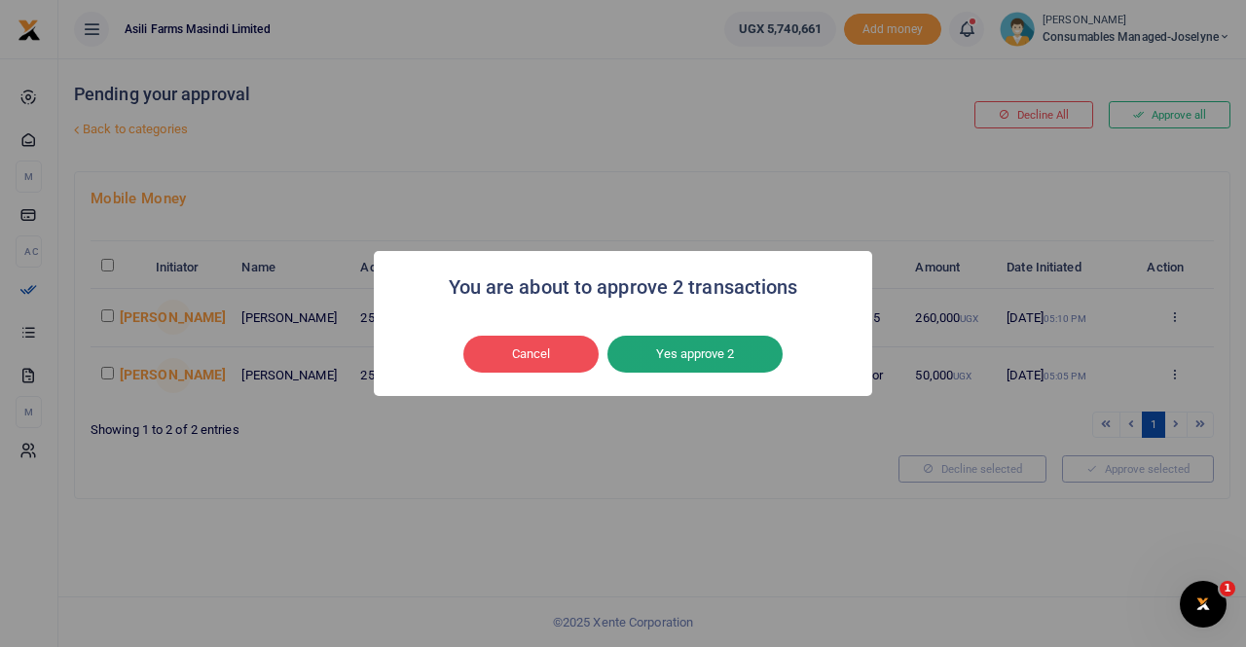
click at [675, 346] on button "Yes approve 2" at bounding box center [694, 354] width 175 height 37
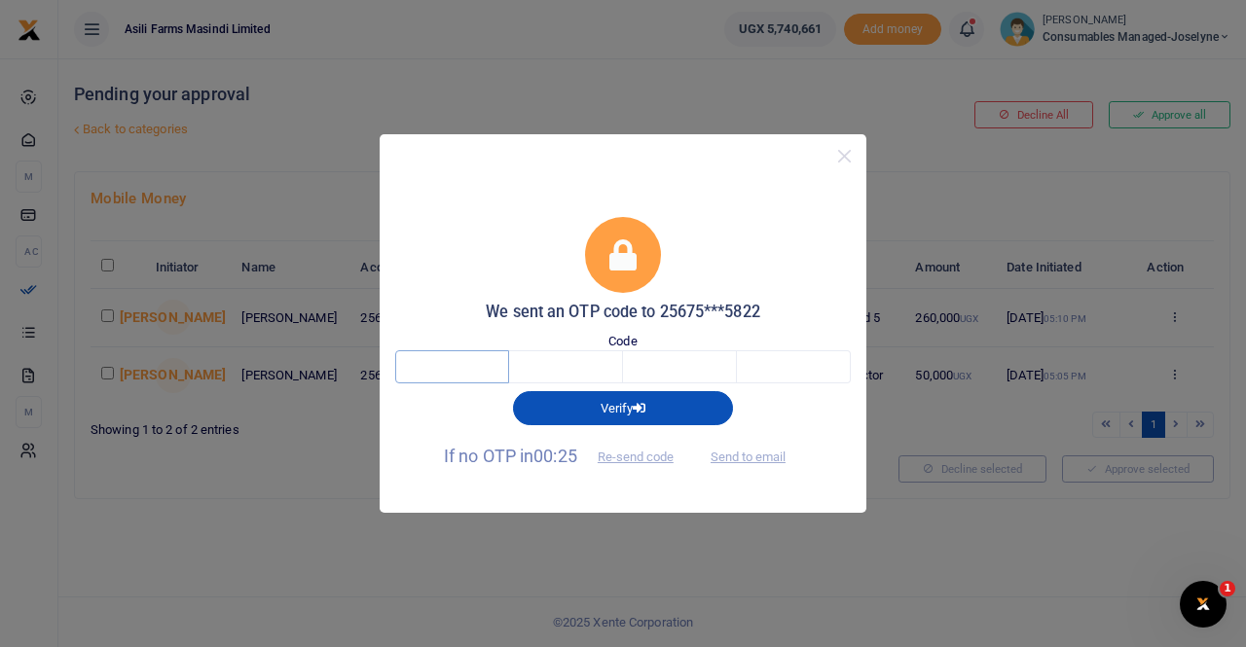
click at [448, 367] on input "text" at bounding box center [452, 366] width 114 height 33
type input "3"
type input "7"
type input "0"
type input "2"
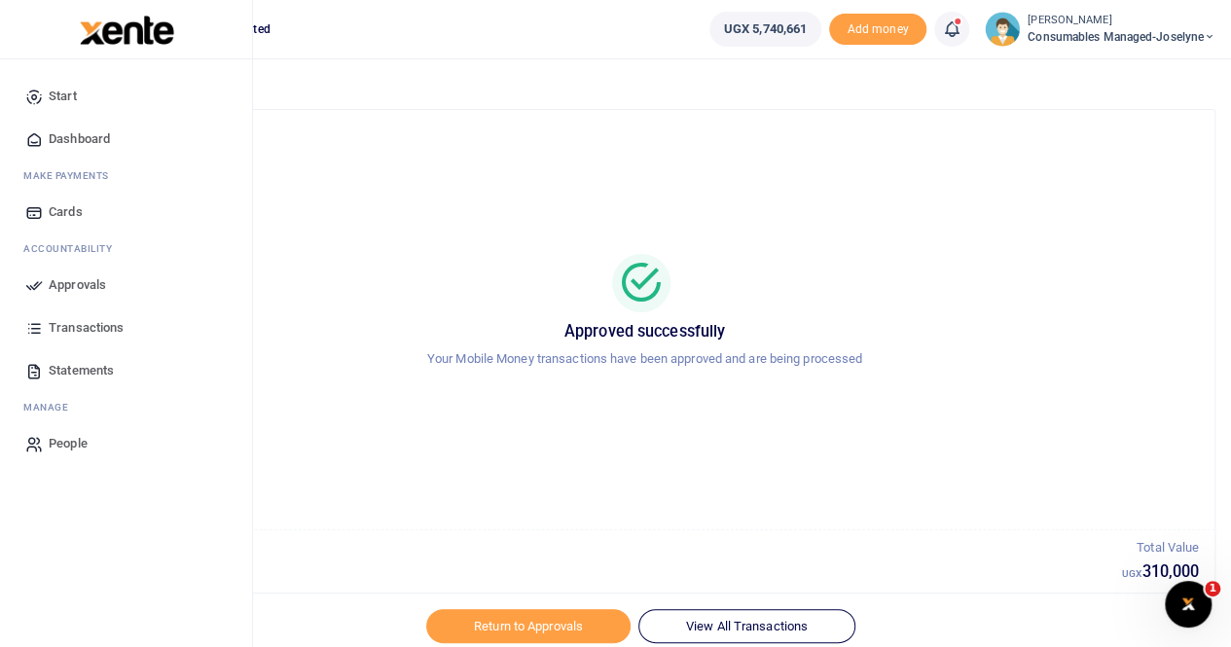
click at [64, 280] on span "Approvals" at bounding box center [77, 284] width 57 height 19
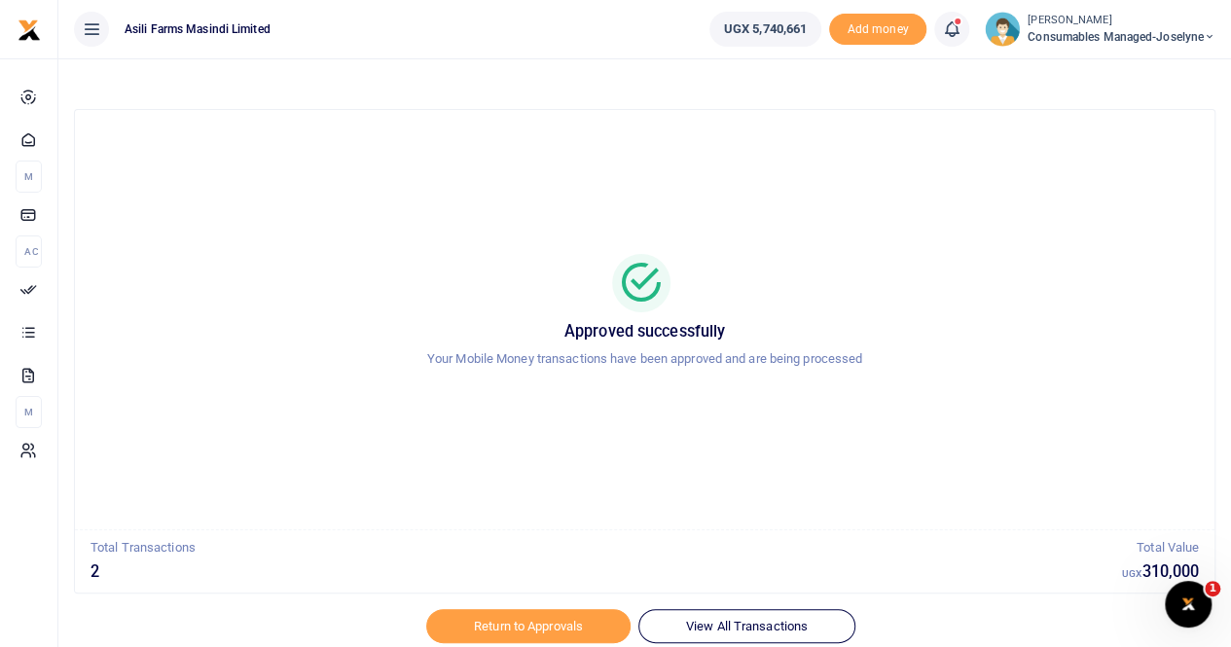
click at [1091, 10] on ul "UGX 5,740,661 Add money Notifications 2 Transactions to act upon You have 2 awa…" at bounding box center [962, 29] width 537 height 58
click at [1088, 20] on small "[PERSON_NAME]" at bounding box center [1122, 21] width 188 height 17
click at [1125, 72] on link "Switch accounts" at bounding box center [1142, 70] width 154 height 27
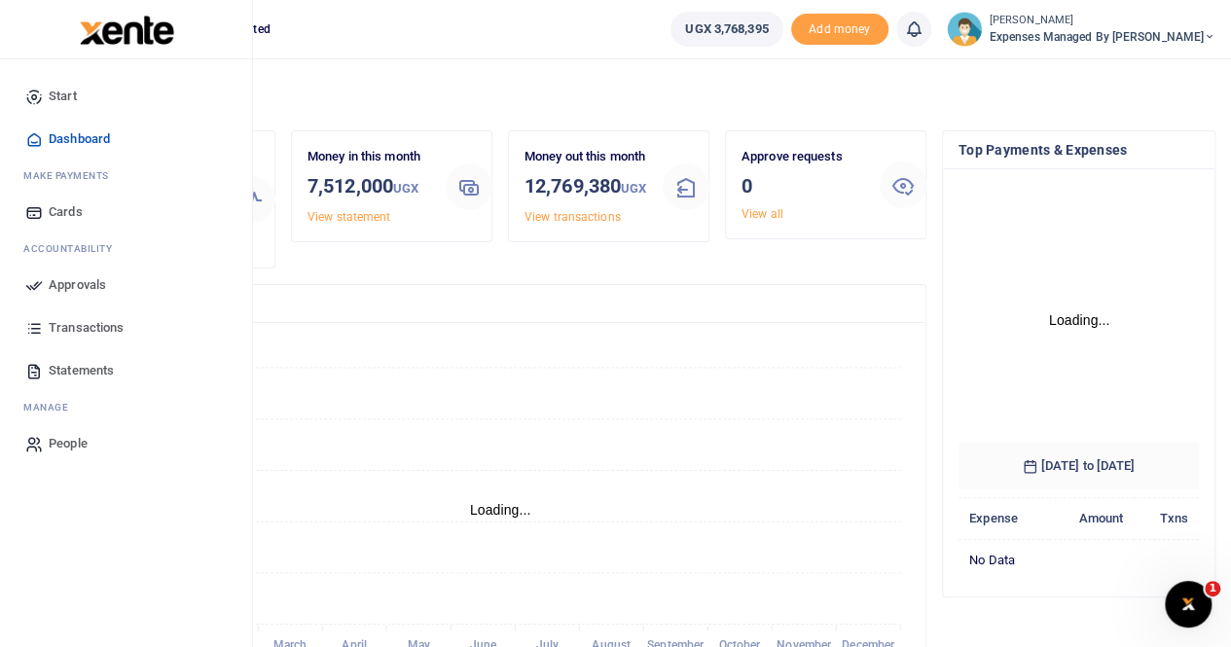
click at [83, 291] on span "Approvals" at bounding box center [77, 284] width 57 height 19
click at [86, 282] on span "Approvals" at bounding box center [77, 284] width 57 height 19
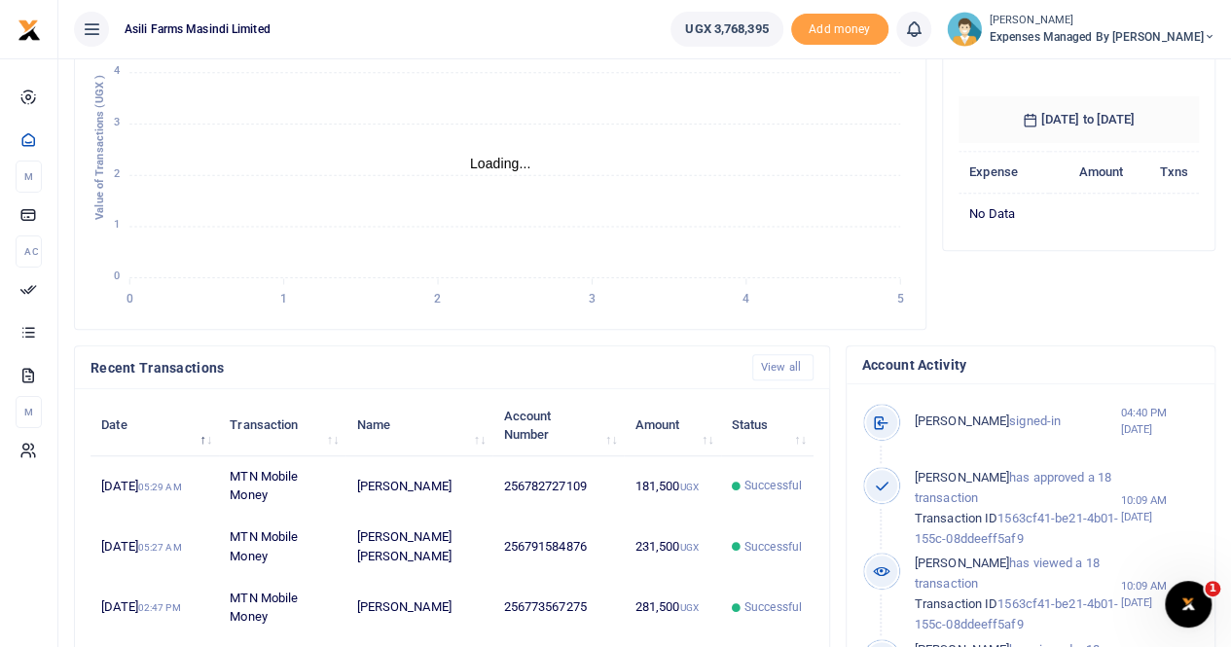
scroll to position [195, 0]
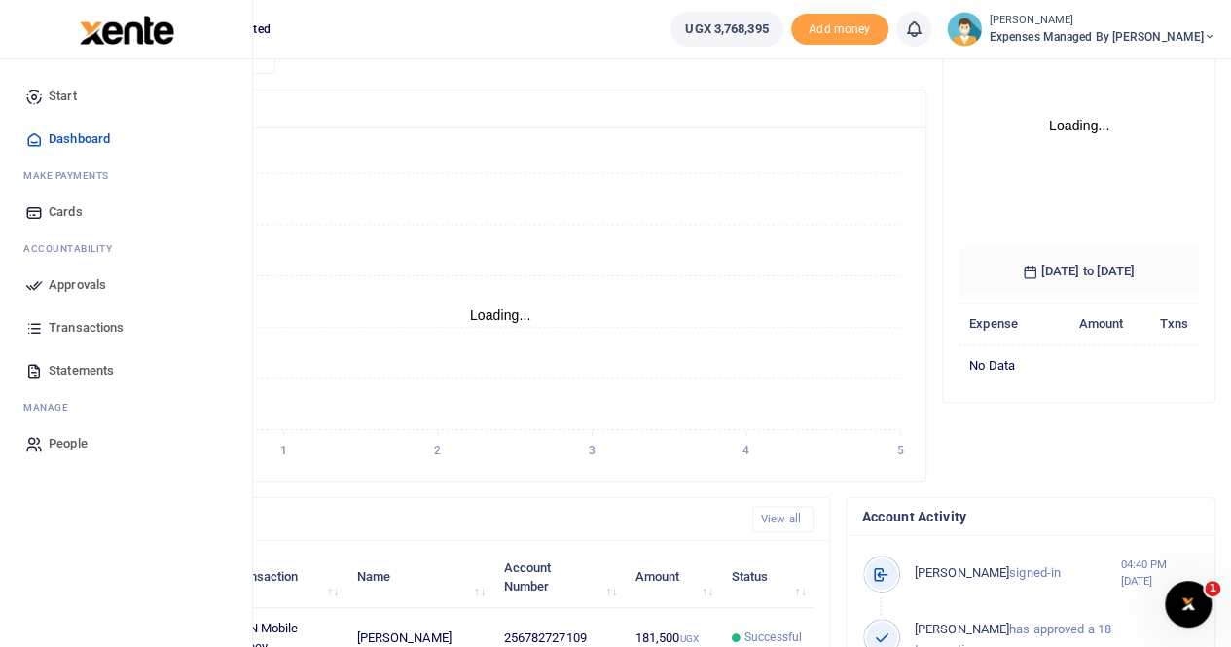
click at [56, 279] on span "Approvals" at bounding box center [77, 284] width 57 height 19
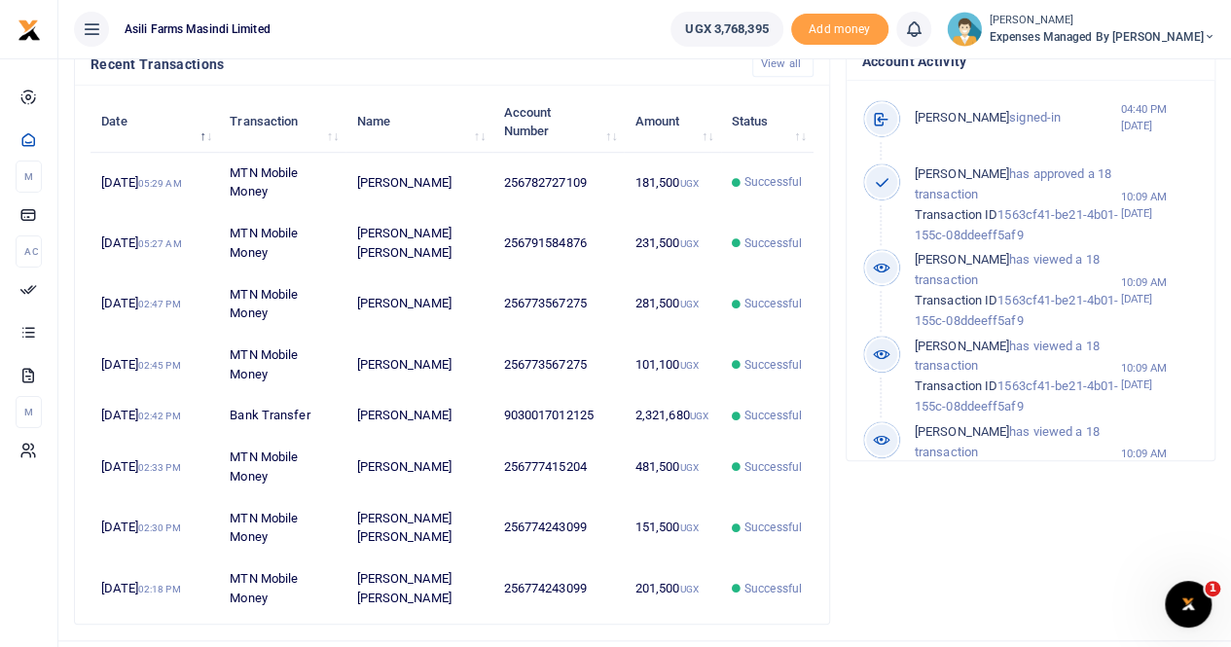
scroll to position [681, 0]
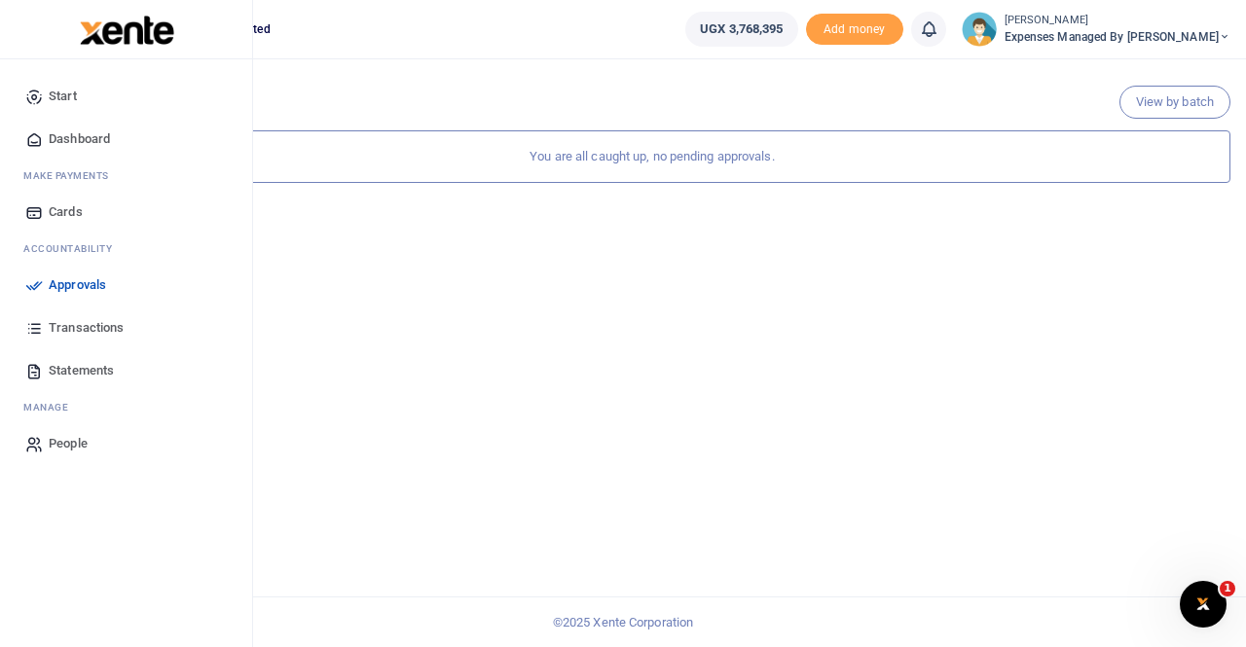
click at [68, 289] on span "Approvals" at bounding box center [77, 284] width 57 height 19
